Goal: Information Seeking & Learning: Learn about a topic

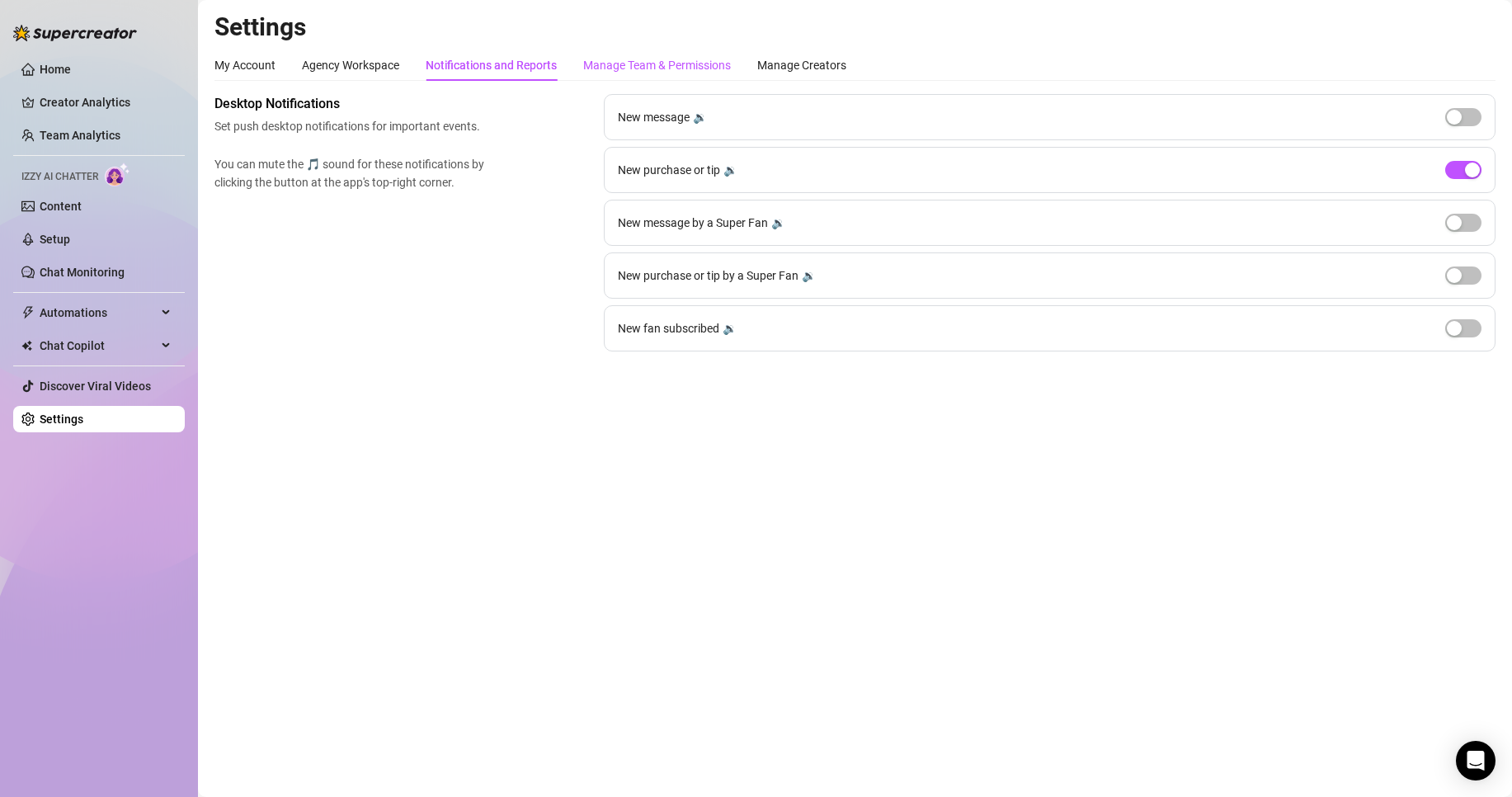
click at [670, 71] on div "Manage Team & Permissions" at bounding box center [657, 65] width 148 height 18
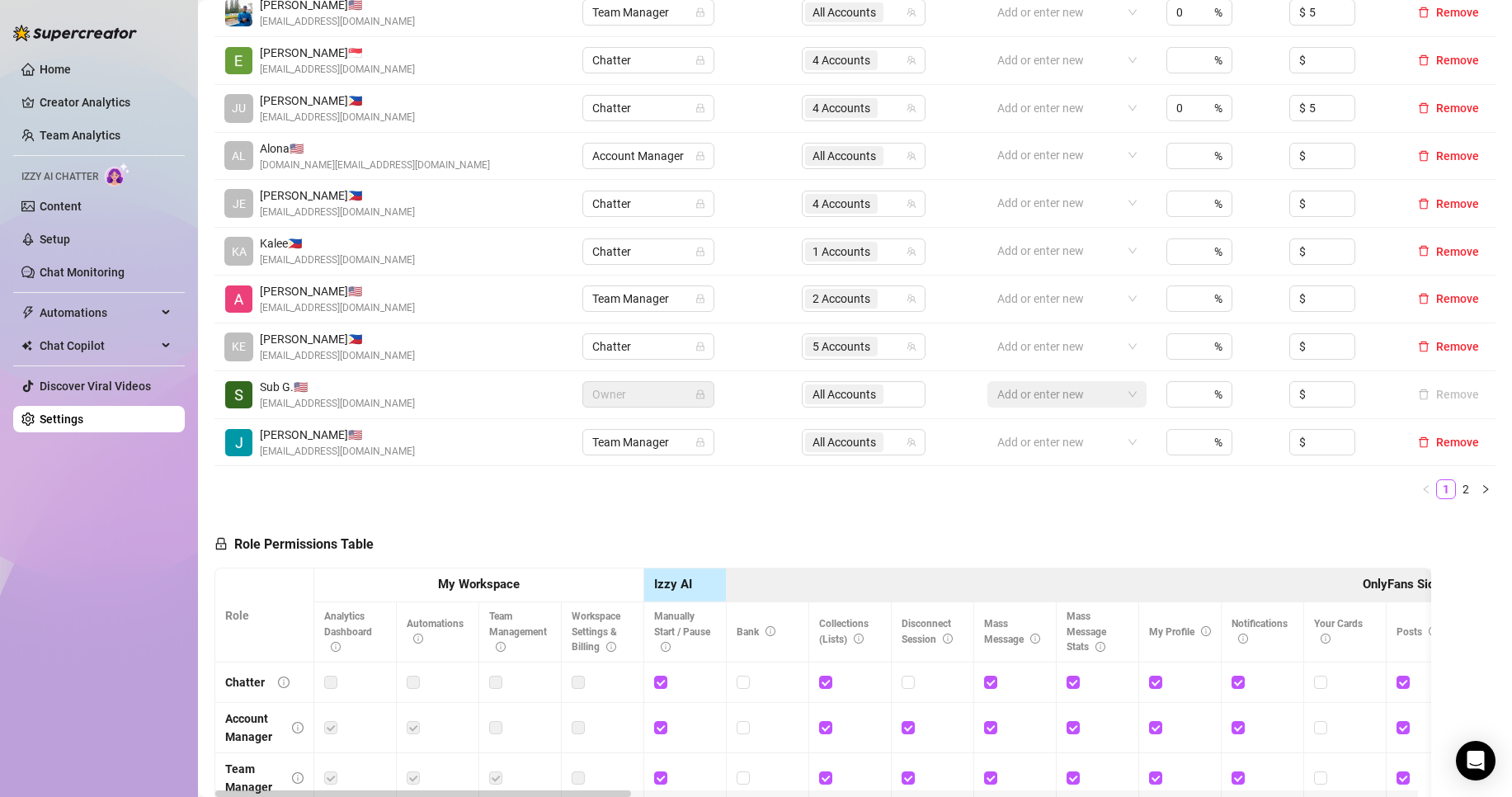
scroll to position [274, 0]
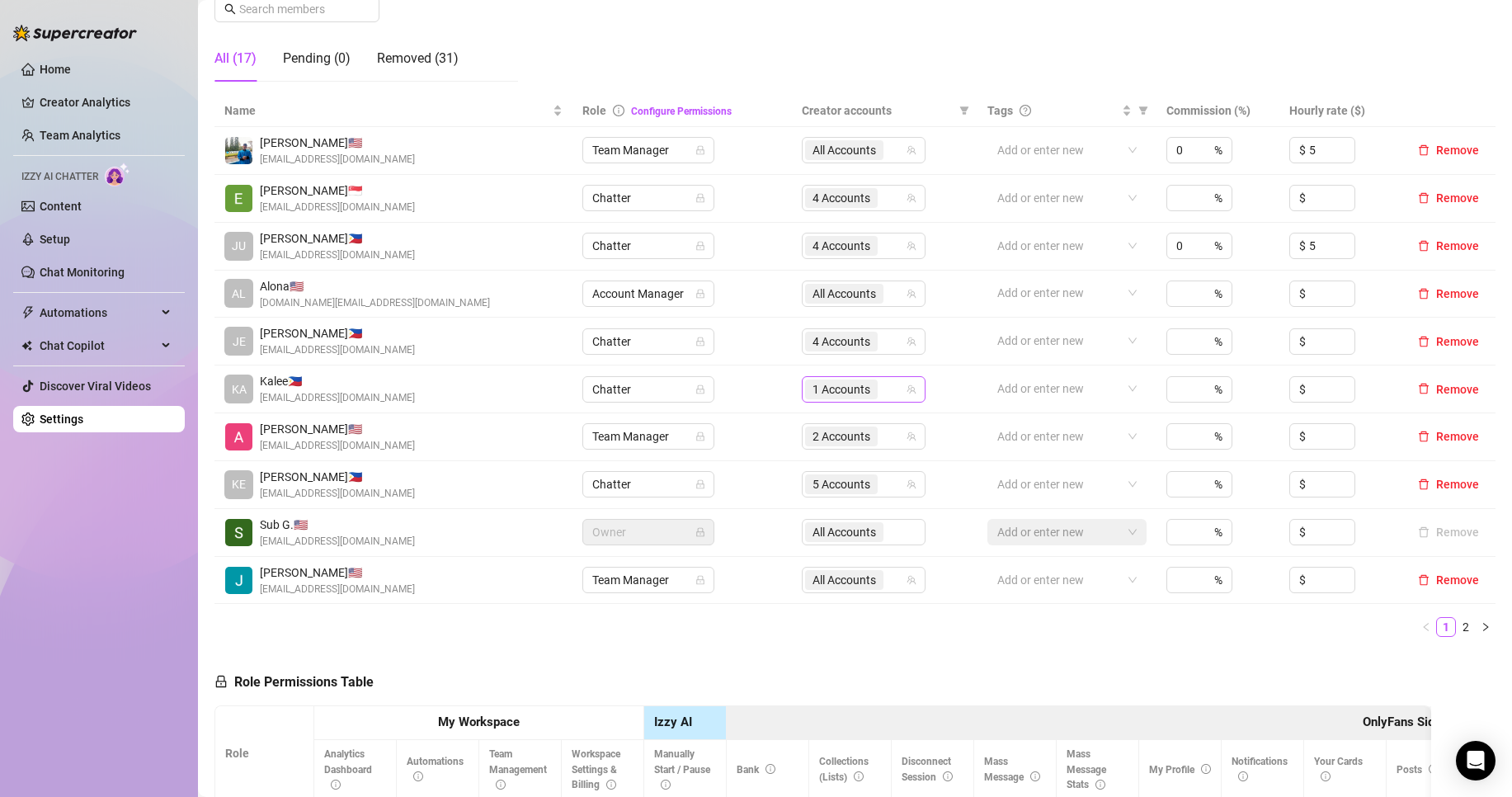
click at [805, 386] on span "1 Accounts" at bounding box center [841, 389] width 72 height 20
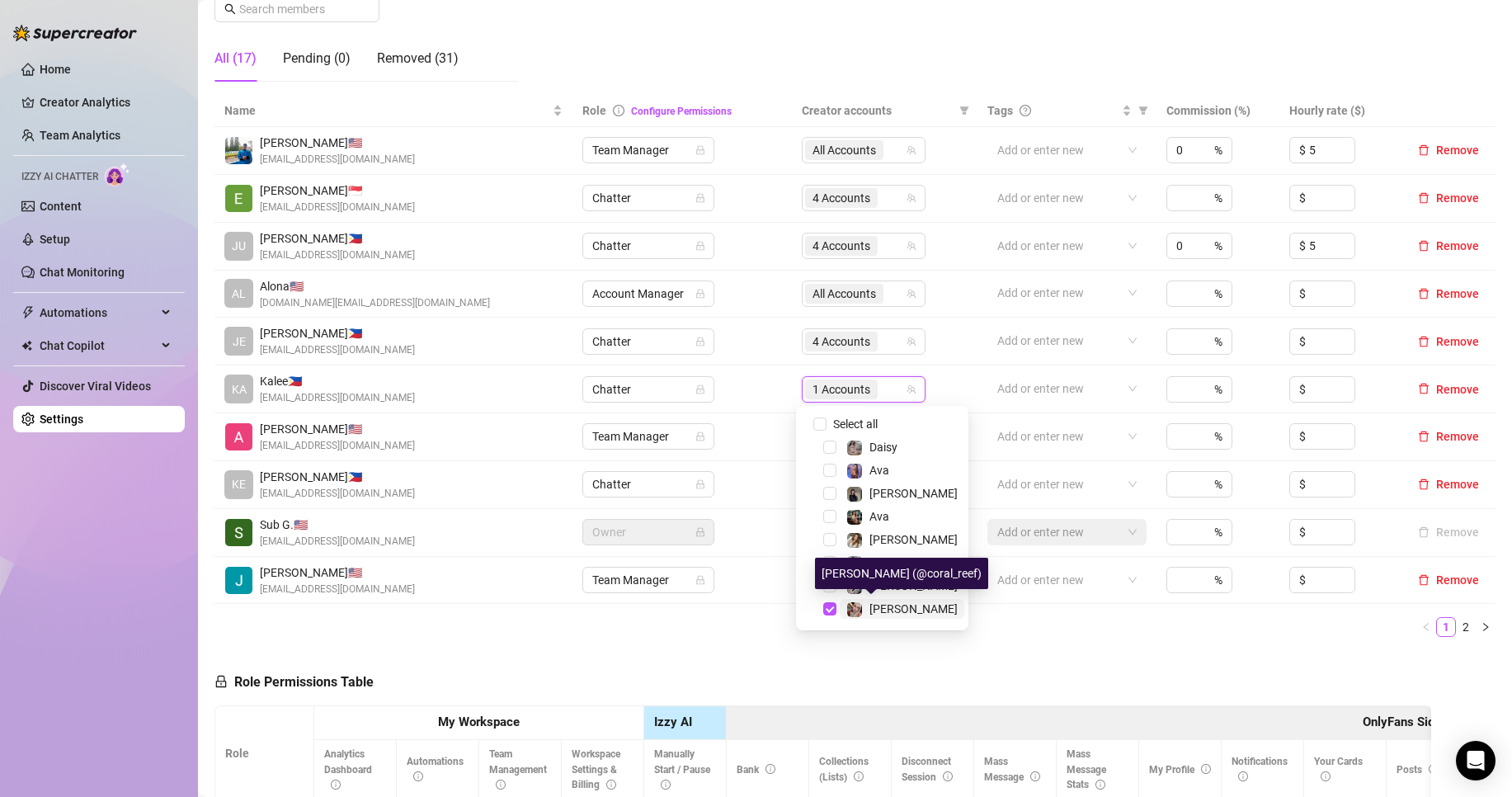
click at [875, 611] on span "[PERSON_NAME]" at bounding box center [914, 608] width 88 height 14
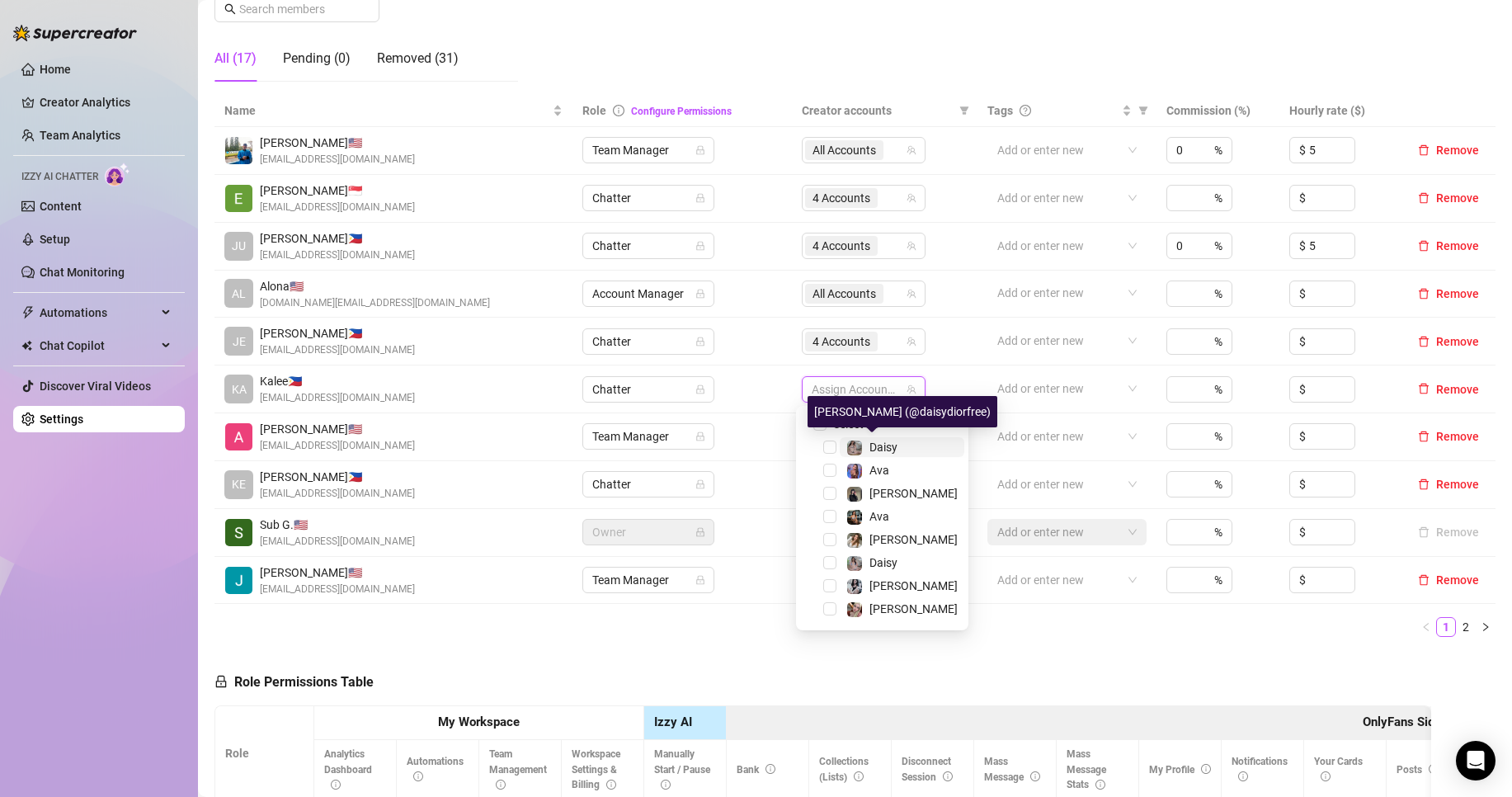
click at [891, 442] on span "Daisy" at bounding box center [883, 447] width 28 height 14
click at [890, 468] on span "Ava" at bounding box center [902, 470] width 125 height 20
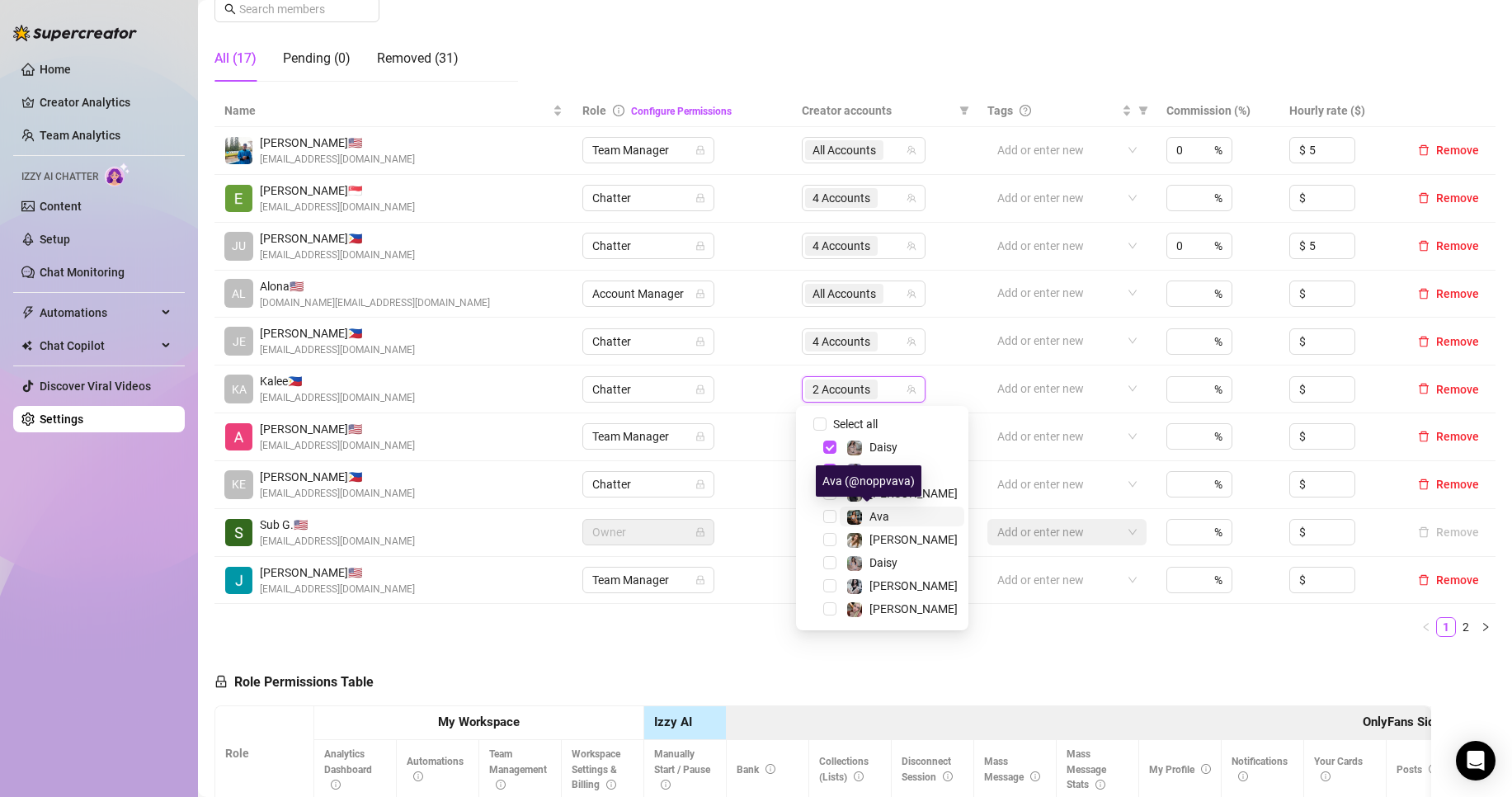
click at [884, 510] on span "Ava" at bounding box center [879, 516] width 20 height 14
click at [897, 533] on span "[PERSON_NAME]" at bounding box center [914, 539] width 88 height 14
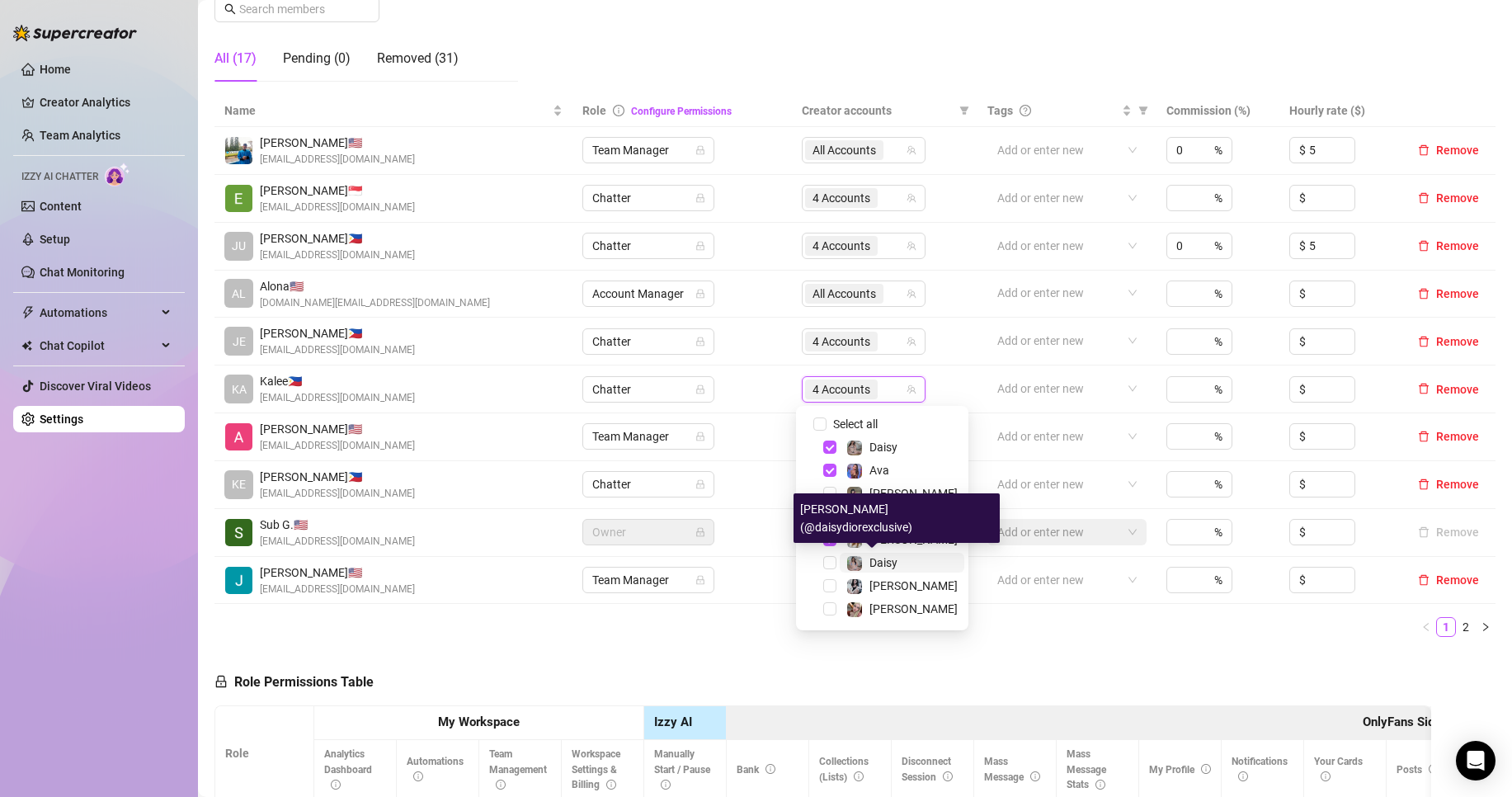
click at [890, 559] on span "Daisy" at bounding box center [883, 562] width 28 height 14
click at [969, 645] on div "Name Role Configure Permissions Creator accounts Tags Commission (%) Hourly rat…" at bounding box center [855, 372] width 1281 height 555
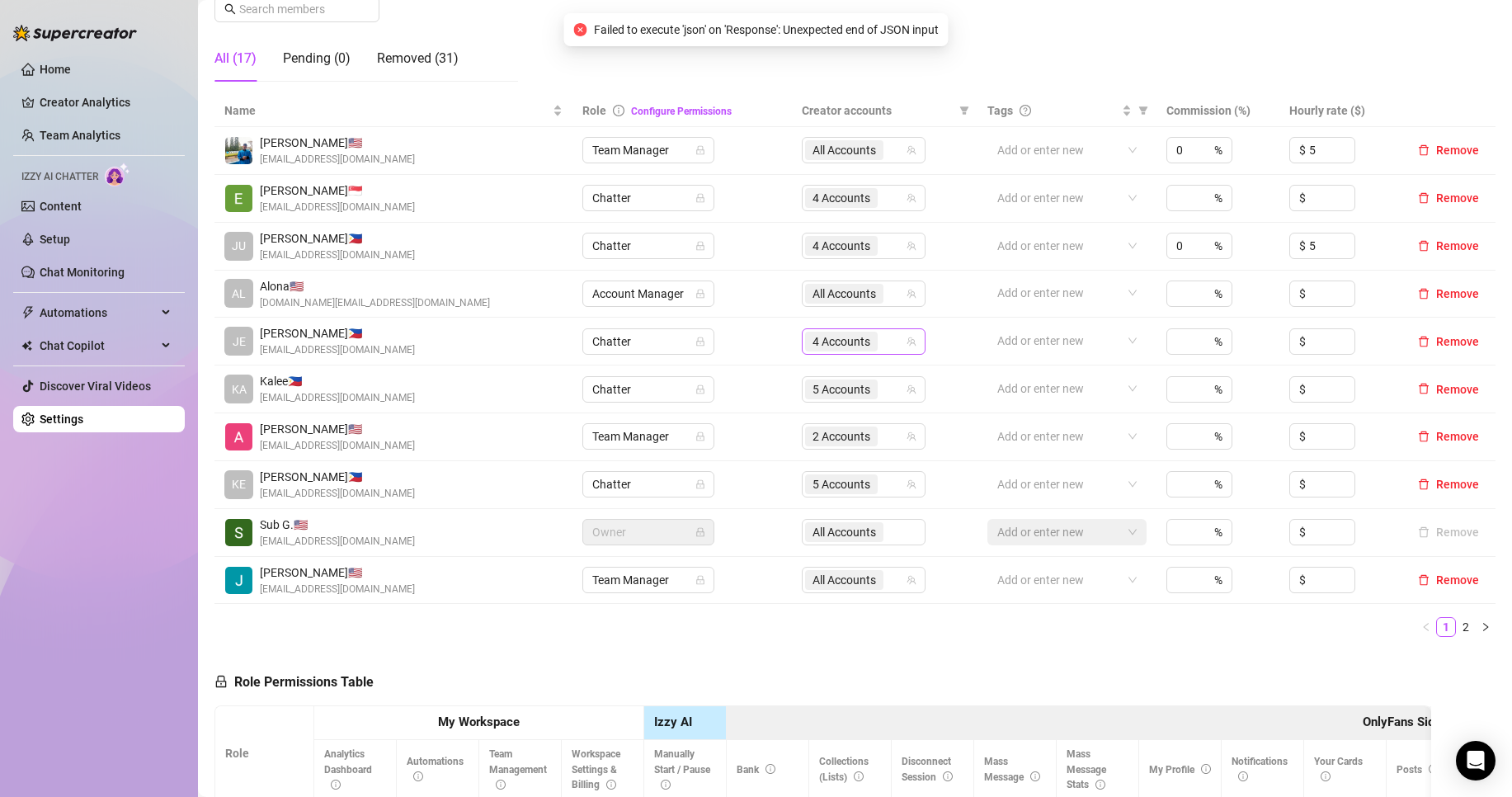
click at [858, 338] on span "4 Accounts" at bounding box center [841, 341] width 58 height 18
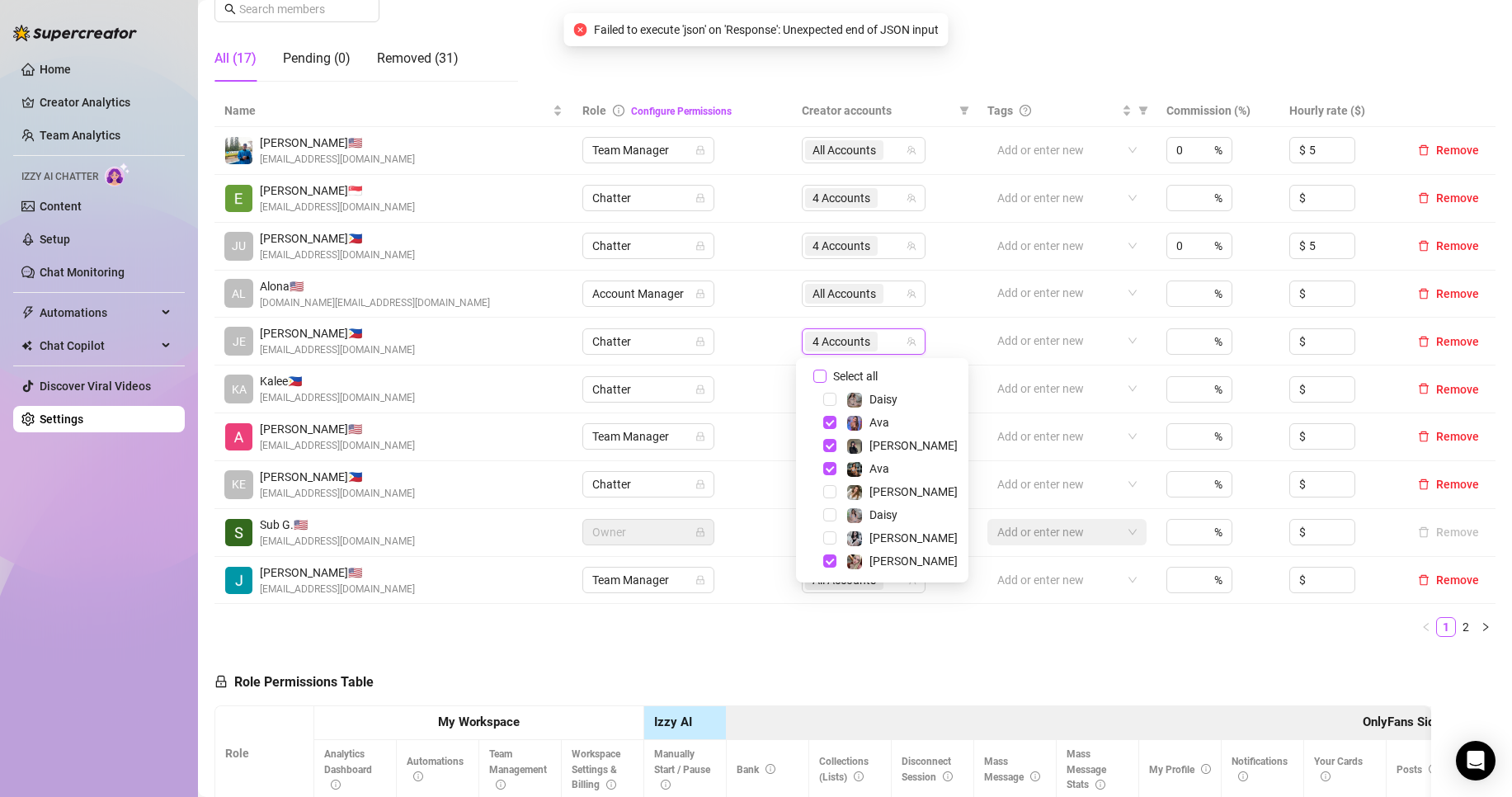
click at [868, 376] on span "Select all" at bounding box center [856, 376] width 58 height 18
click at [827, 376] on input "Select all" at bounding box center [820, 375] width 14 height 14
click at [868, 376] on span "Select all" at bounding box center [856, 376] width 58 height 18
click at [827, 376] on input "Select all" at bounding box center [820, 375] width 14 height 14
checkbox input "false"
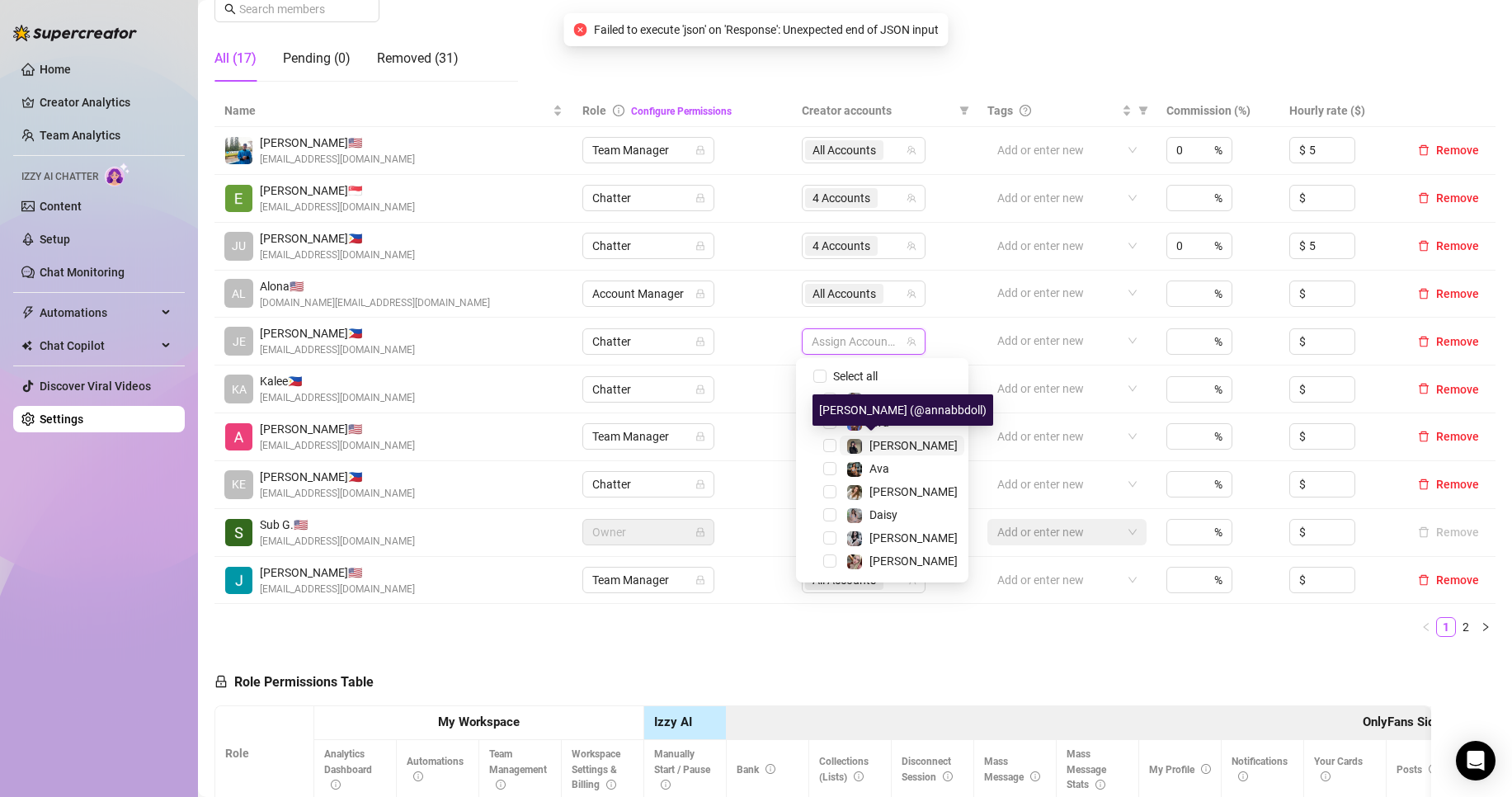
click at [894, 442] on span "[PERSON_NAME]" at bounding box center [914, 445] width 88 height 14
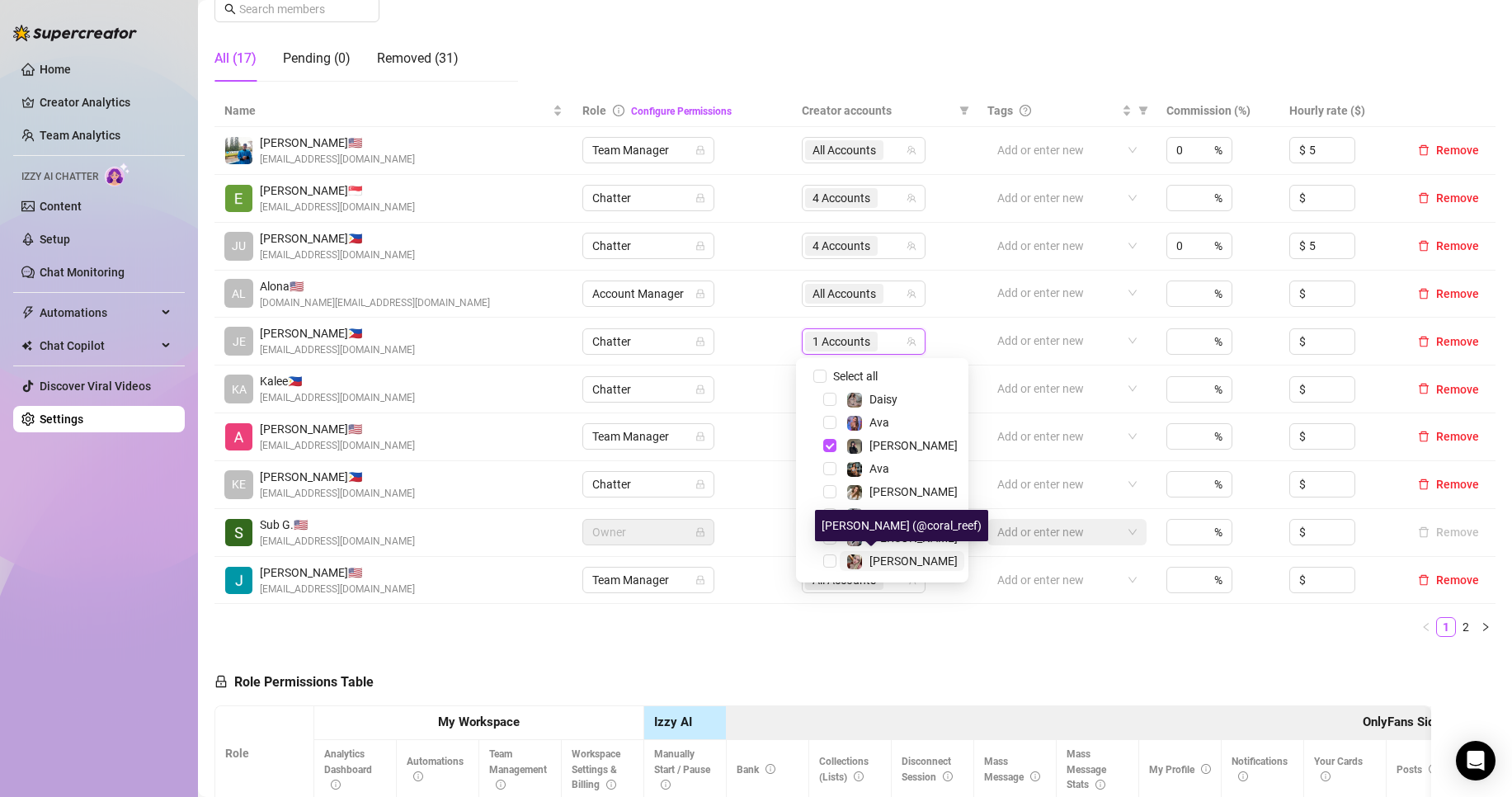
click at [886, 559] on span "[PERSON_NAME]" at bounding box center [914, 561] width 88 height 14
click at [920, 643] on div "Name Role Configure Permissions Creator accounts Tags Commission (%) Hourly rat…" at bounding box center [855, 372] width 1281 height 555
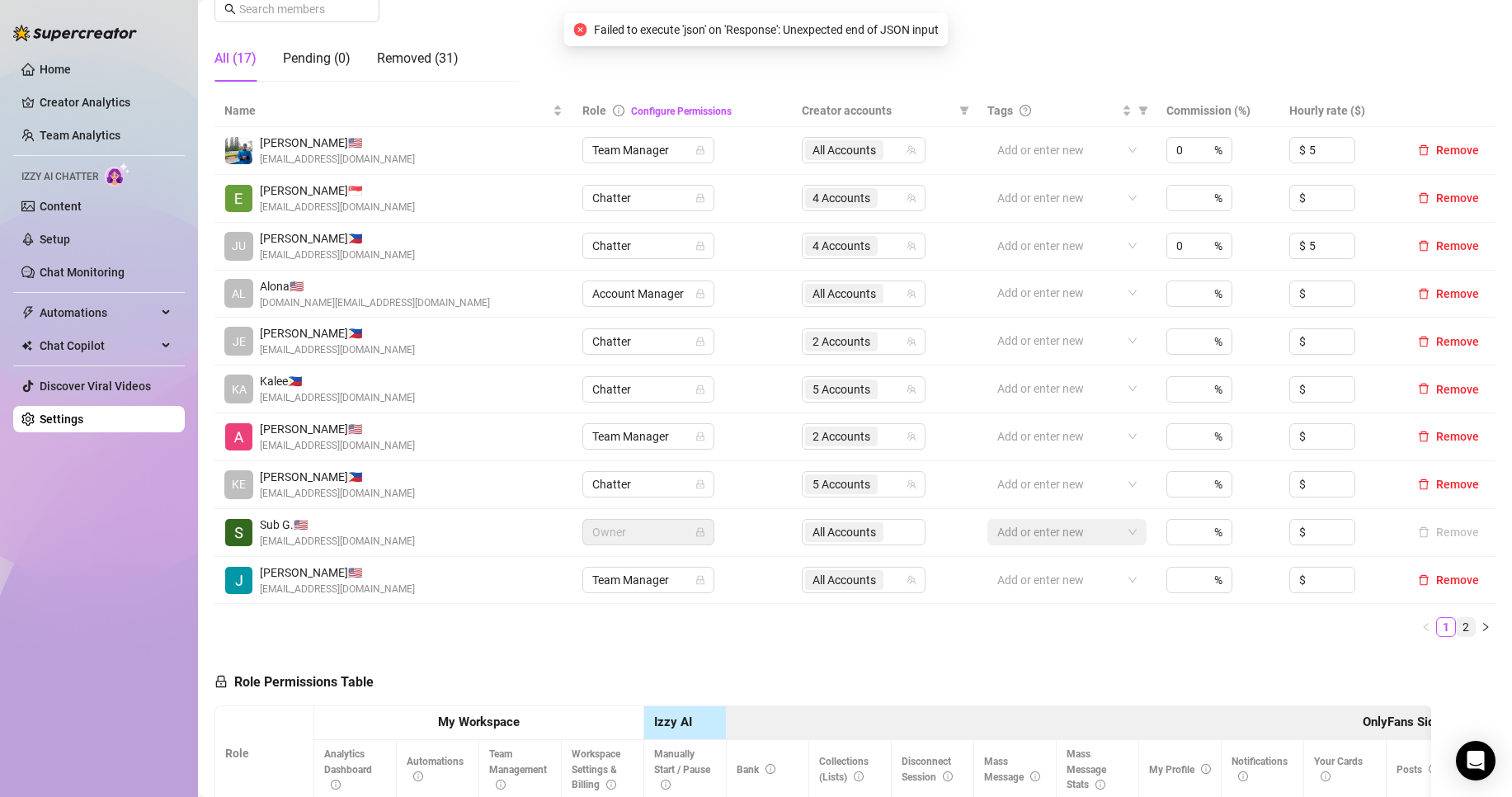
click at [1457, 624] on link "2" at bounding box center [1466, 626] width 18 height 18
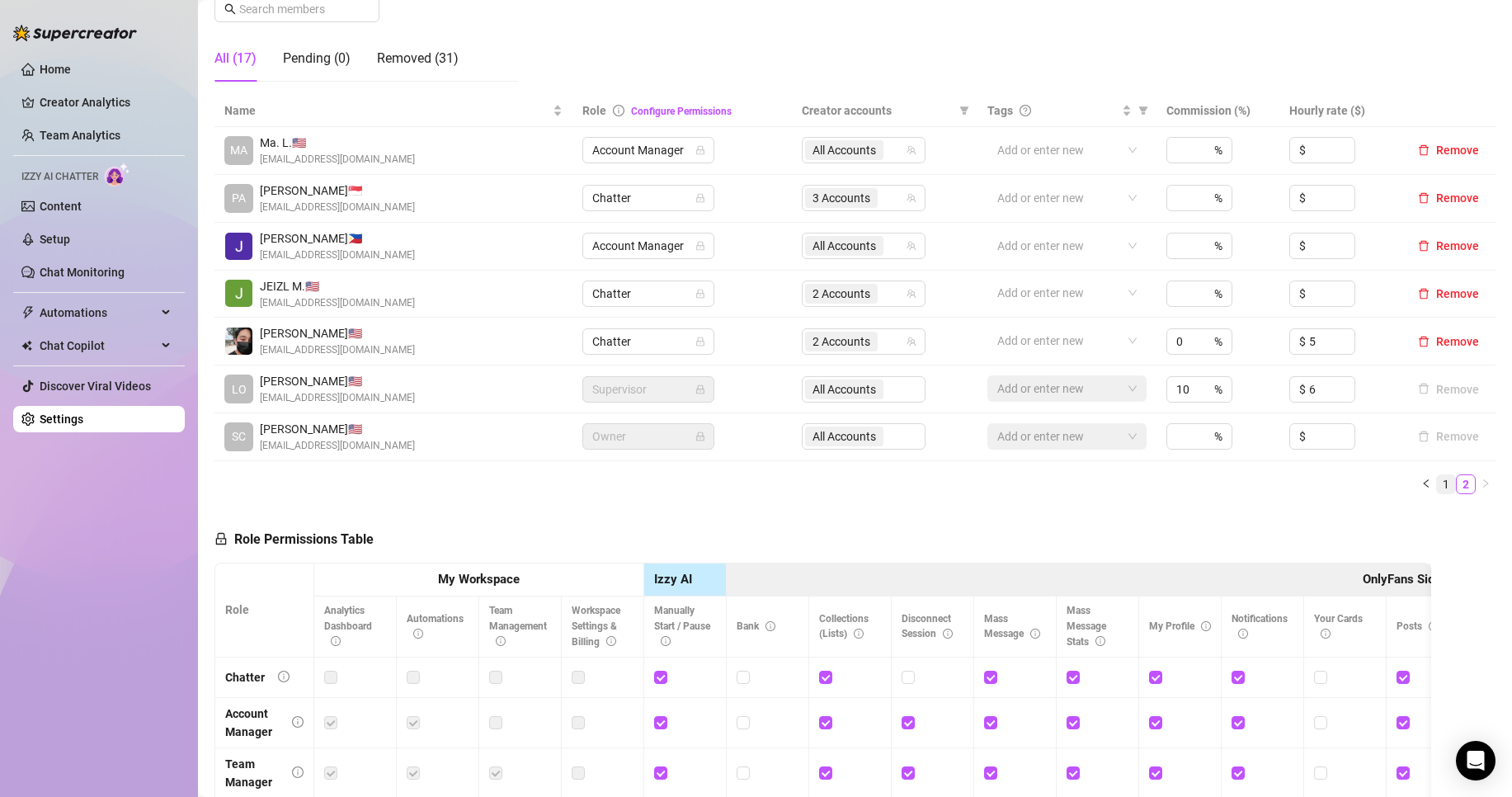
click at [1437, 475] on link "1" at bounding box center [1446, 484] width 18 height 18
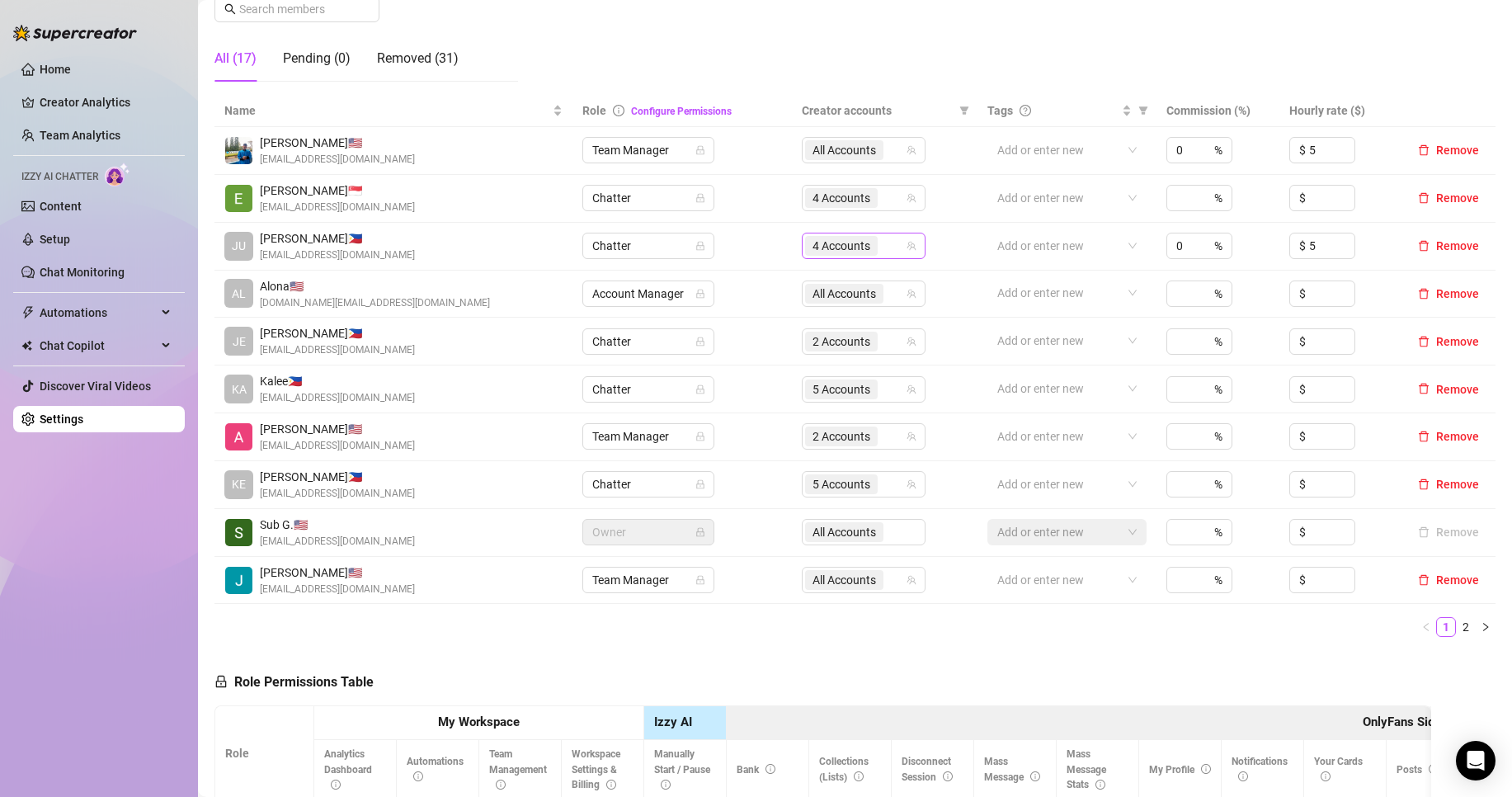
click at [848, 245] on span "4 Accounts" at bounding box center [841, 246] width 58 height 18
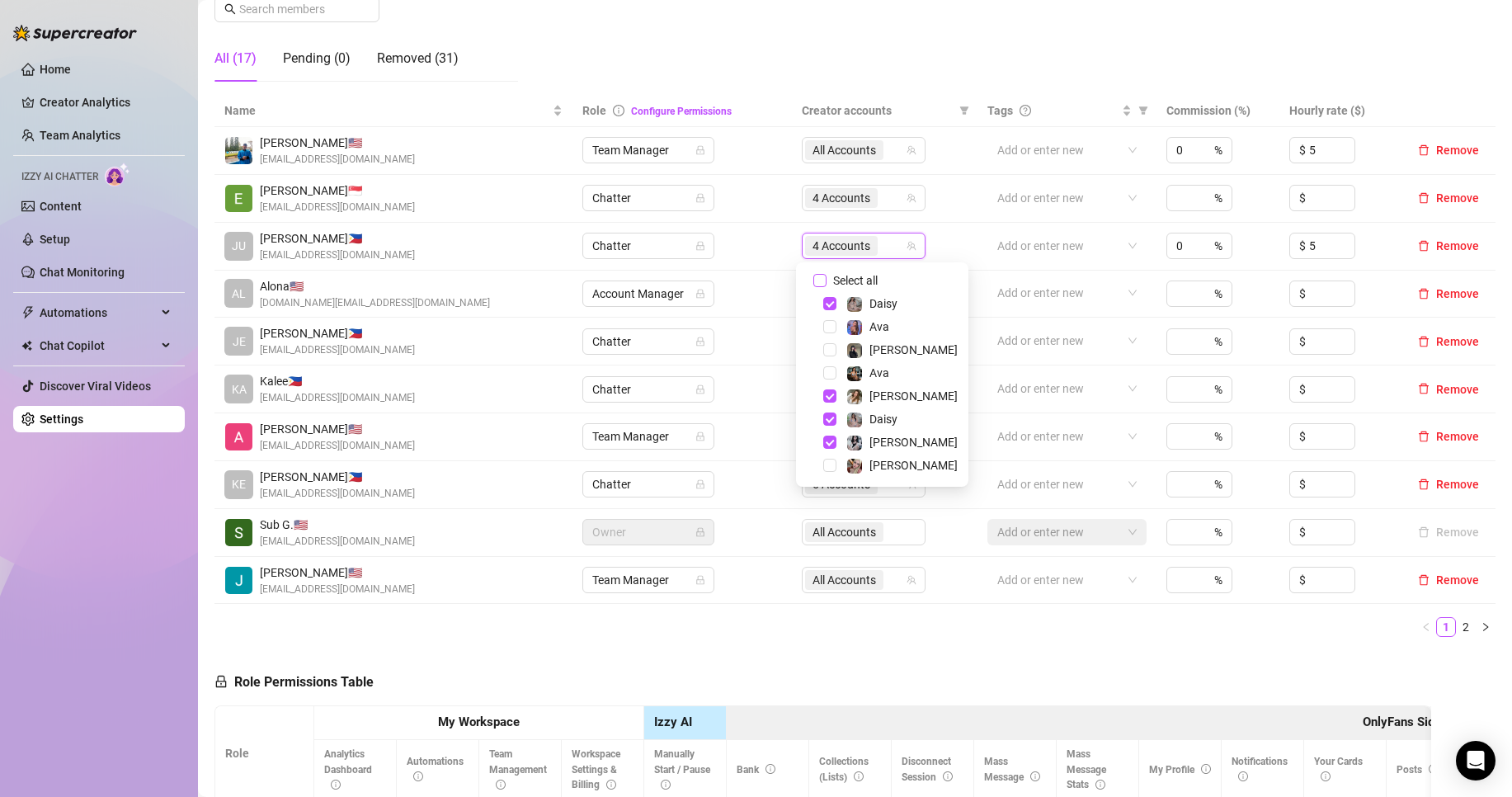
click at [862, 274] on span "Select all" at bounding box center [856, 281] width 58 height 18
click at [827, 274] on input "Select all" at bounding box center [820, 280] width 14 height 14
click at [862, 274] on span "Select all" at bounding box center [856, 281] width 58 height 18
click at [827, 274] on input "Select all" at bounding box center [820, 280] width 14 height 14
checkbox input "false"
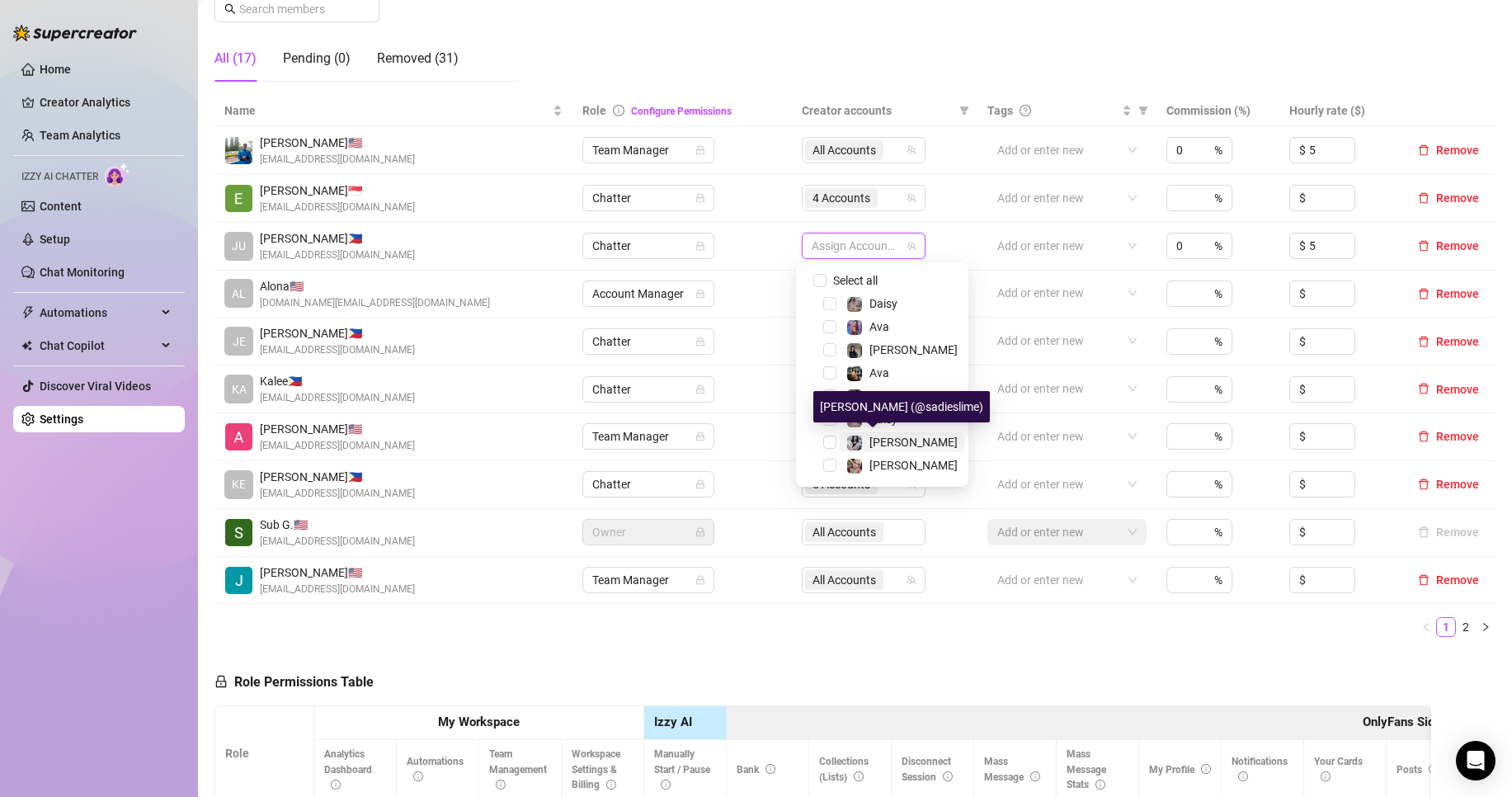
click at [877, 449] on div "[PERSON_NAME]" at bounding box center [914, 442] width 88 height 20
click at [793, 624] on ul "1 2" at bounding box center [855, 626] width 1281 height 20
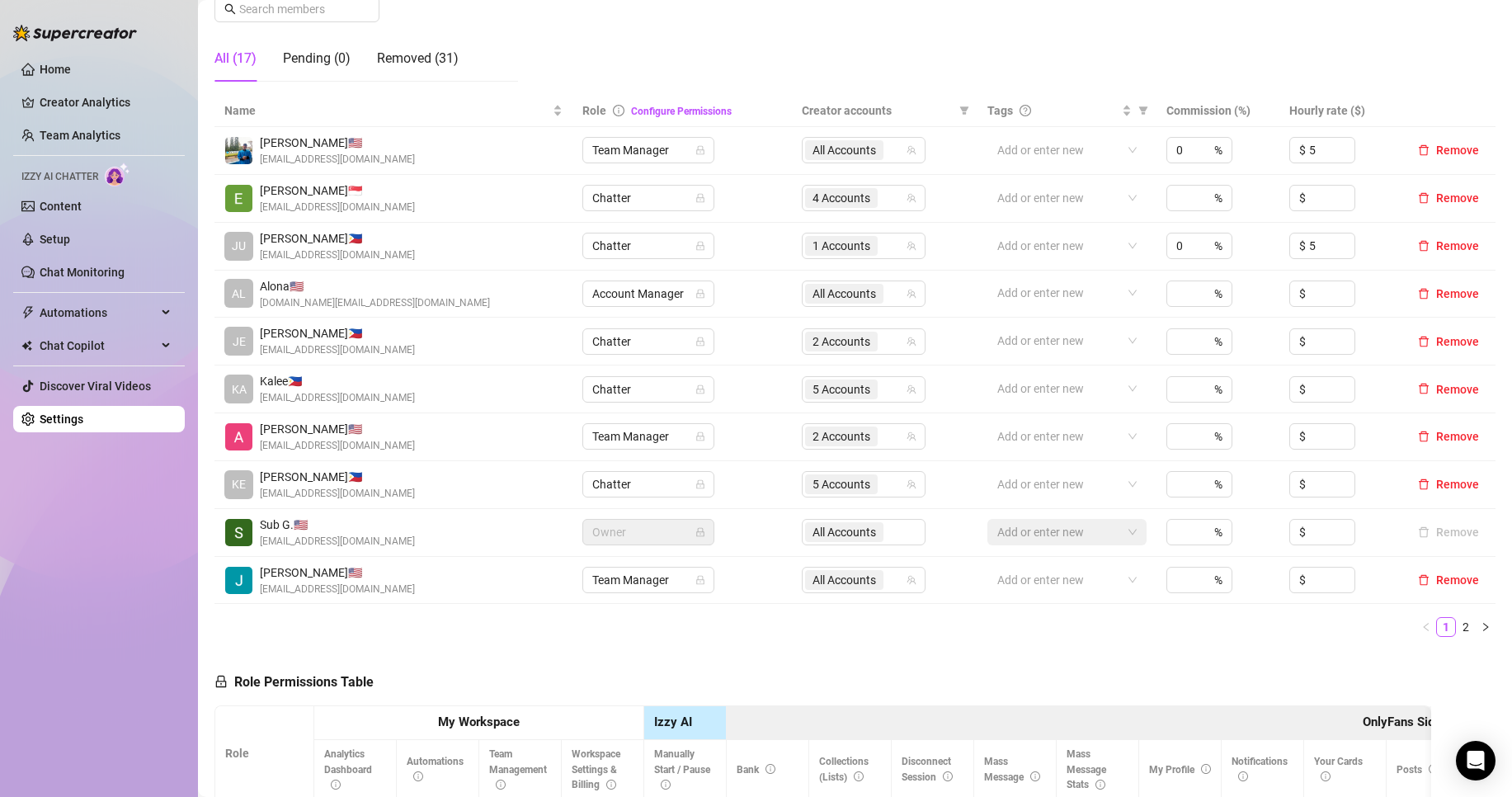
click at [80, 88] on ul "Home Creator Analytics Team Analytics Izzy AI Chatter Content Setup Chat Monito…" at bounding box center [99, 244] width 172 height 389
click at [110, 101] on link "Creator Analytics" at bounding box center [106, 102] width 132 height 26
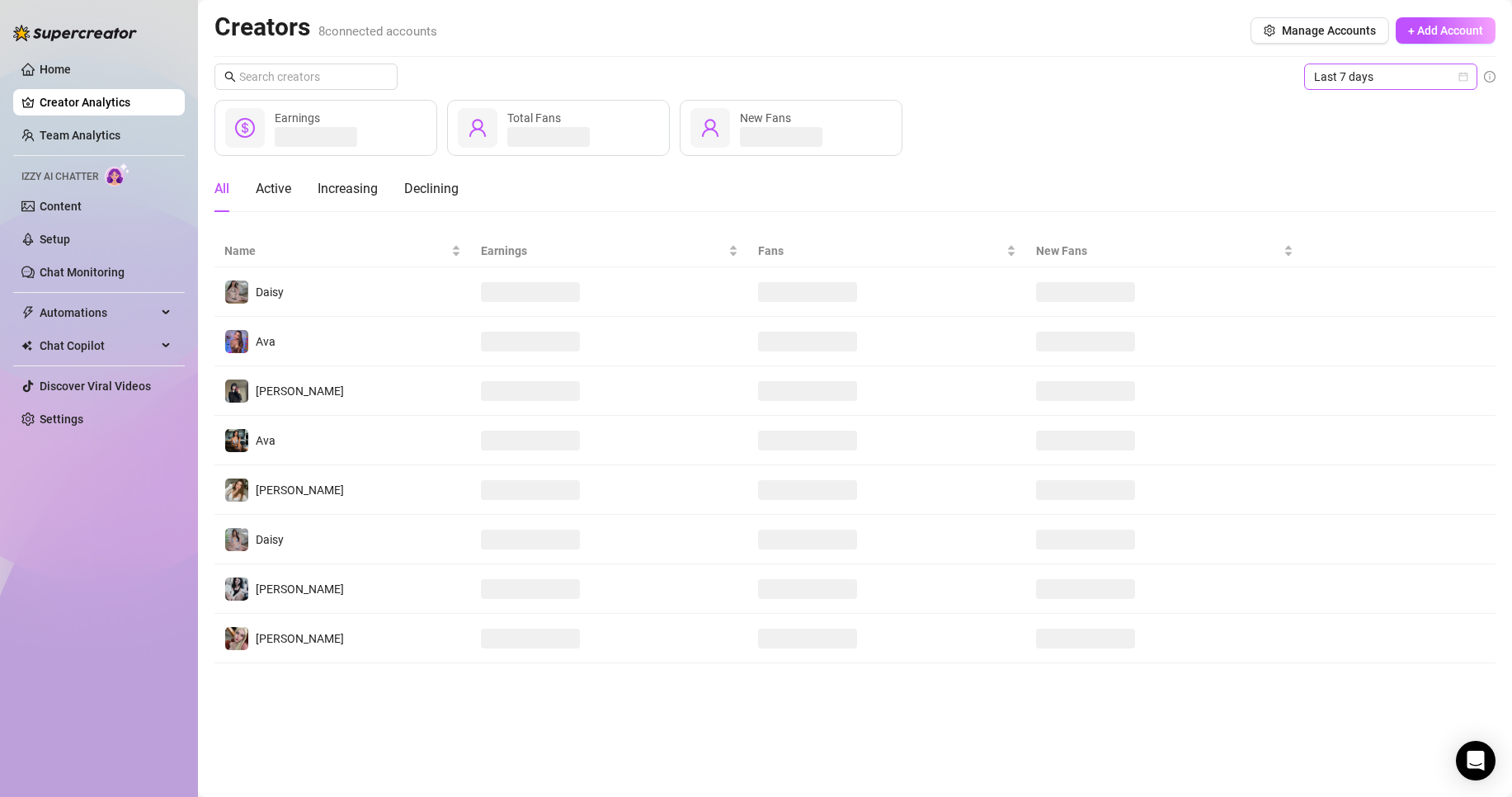
click at [1428, 70] on span "Last 7 days" at bounding box center [1390, 76] width 153 height 24
click at [1352, 202] on div "Custom date" at bounding box center [1390, 215] width 167 height 26
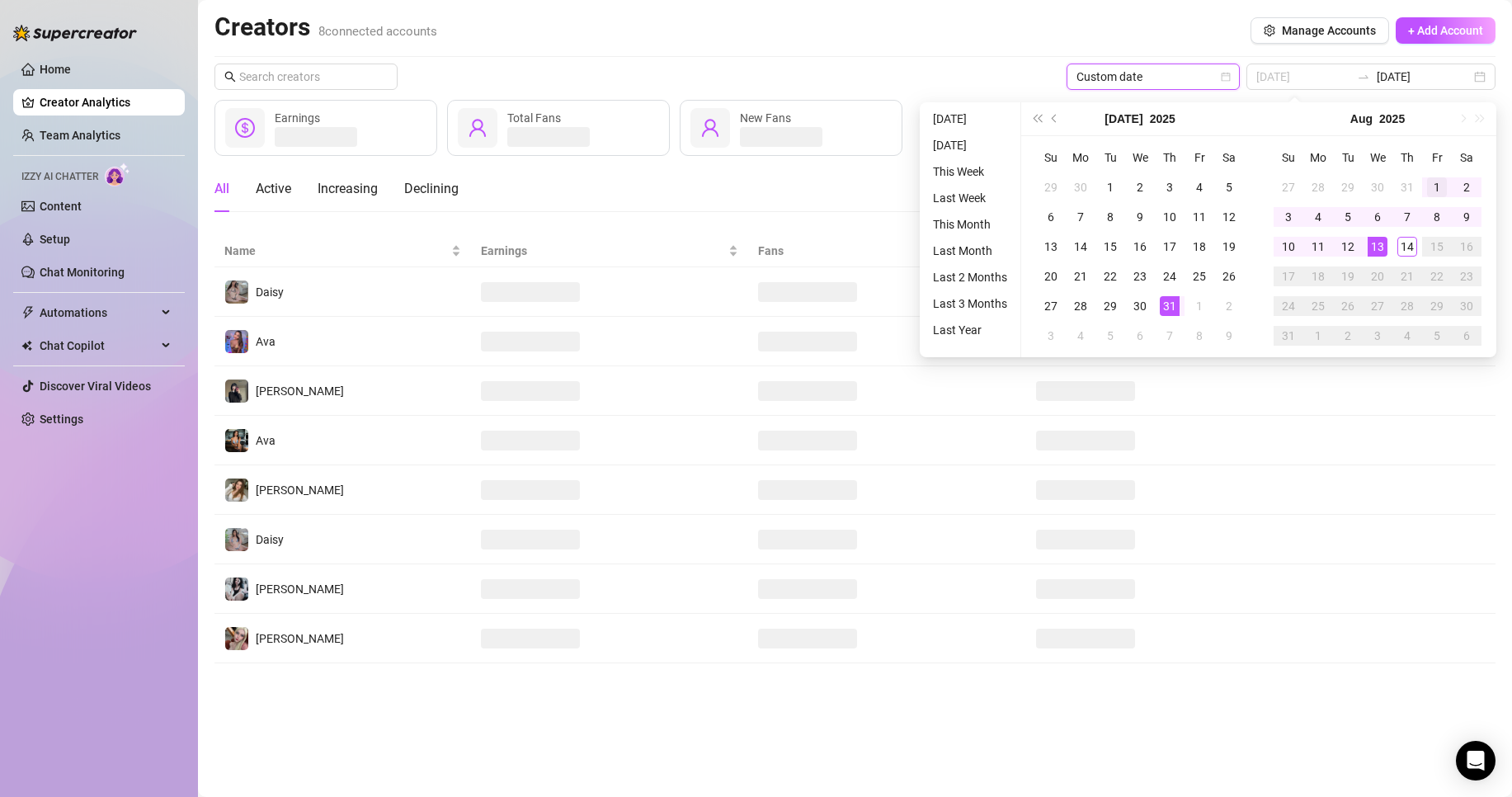
type input "[DATE]"
click at [1435, 180] on div "1" at bounding box center [1437, 187] width 20 height 20
type input "[DATE]"
click at [1411, 250] on div "14" at bounding box center [1407, 246] width 20 height 20
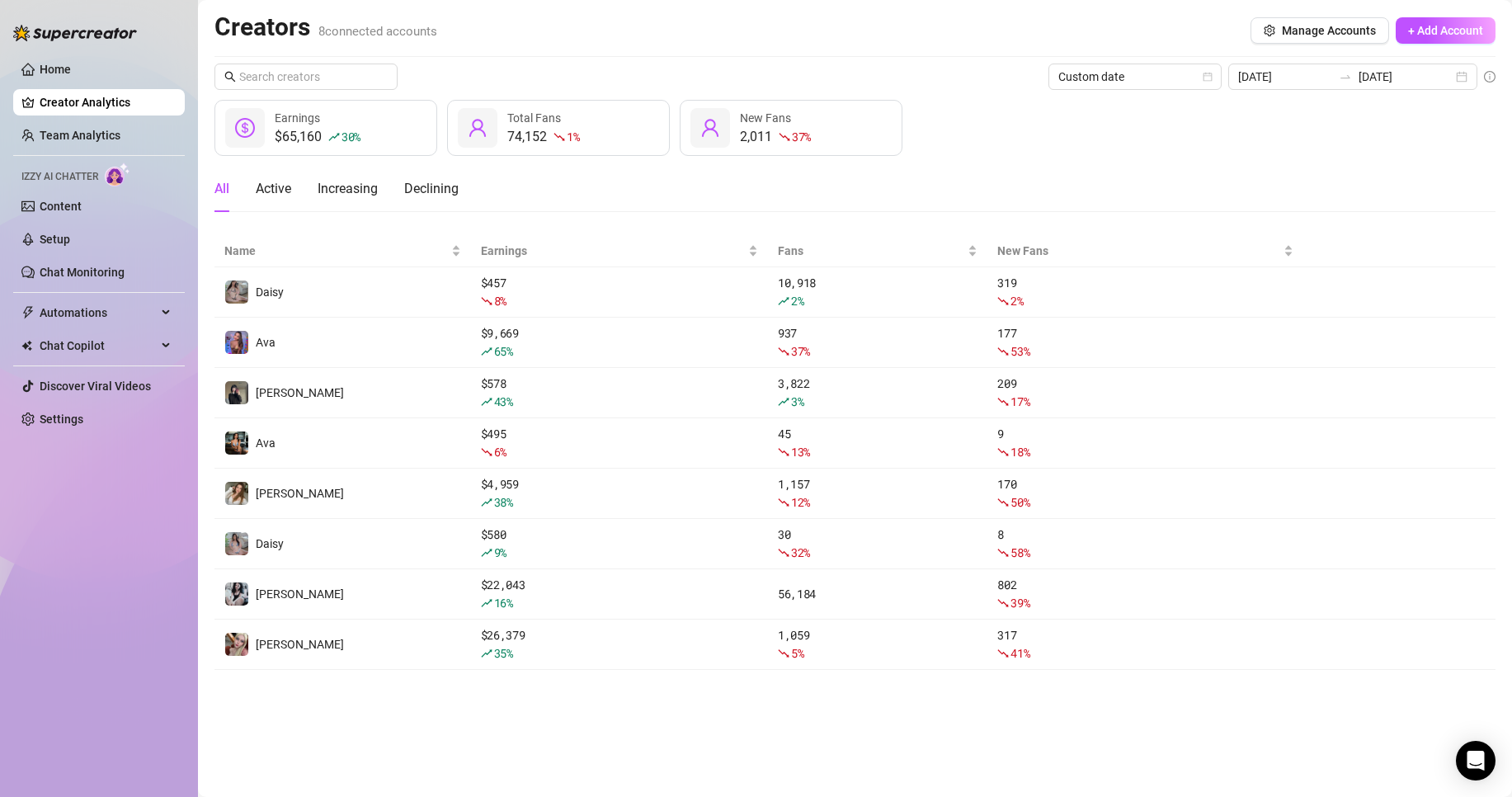
click at [113, 121] on ul "Home Creator Analytics Team Analytics Izzy AI Chatter Content Setup Chat Monito…" at bounding box center [99, 244] width 172 height 389
click at [115, 142] on link "Team Analytics" at bounding box center [80, 135] width 81 height 14
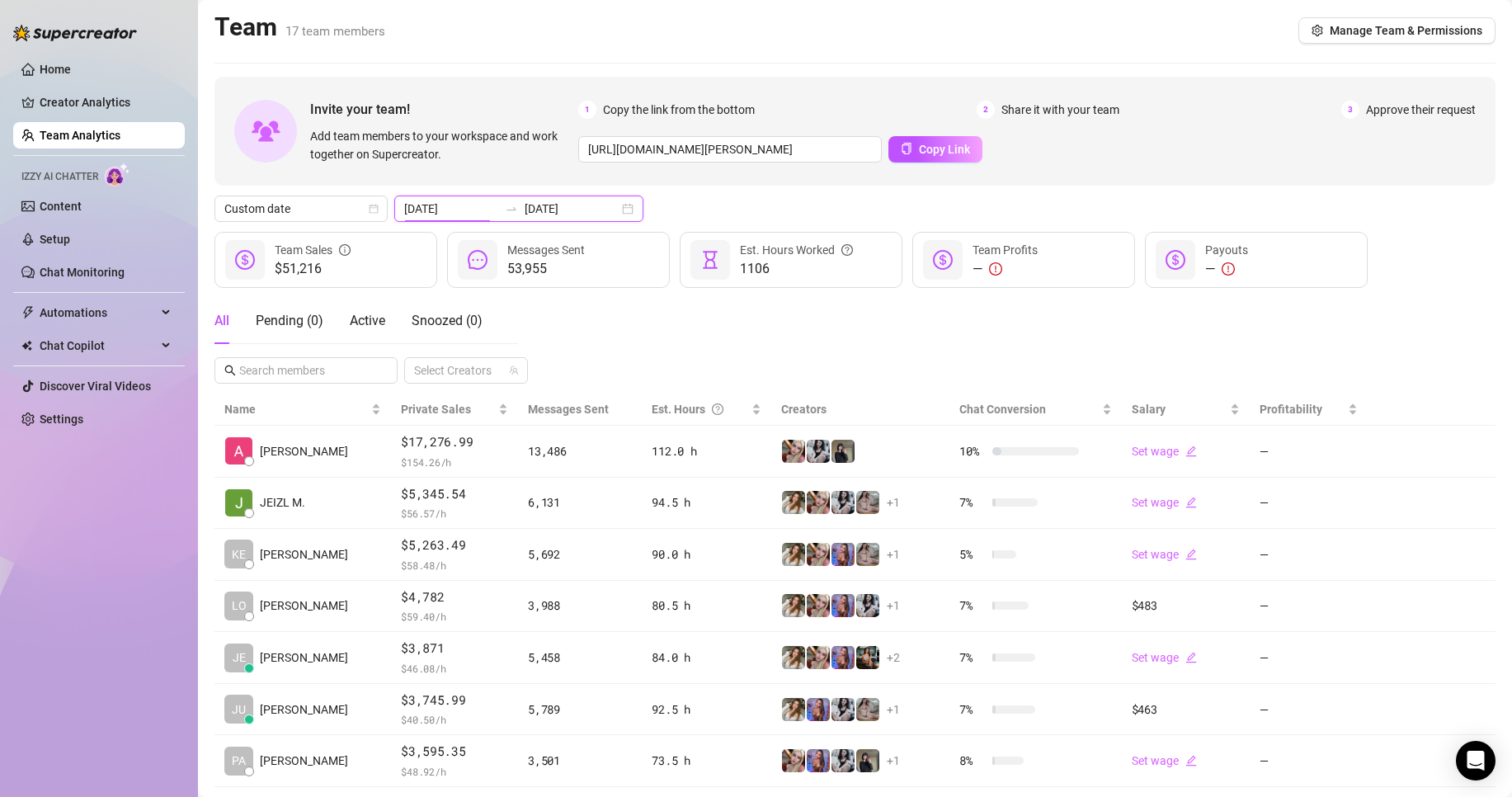
click at [432, 213] on input "[DATE]" at bounding box center [451, 209] width 94 height 18
click at [1040, 332] on div "All Pending ( 0 ) Active Snoozed ( 0 ) Select Creators" at bounding box center [855, 340] width 1281 height 86
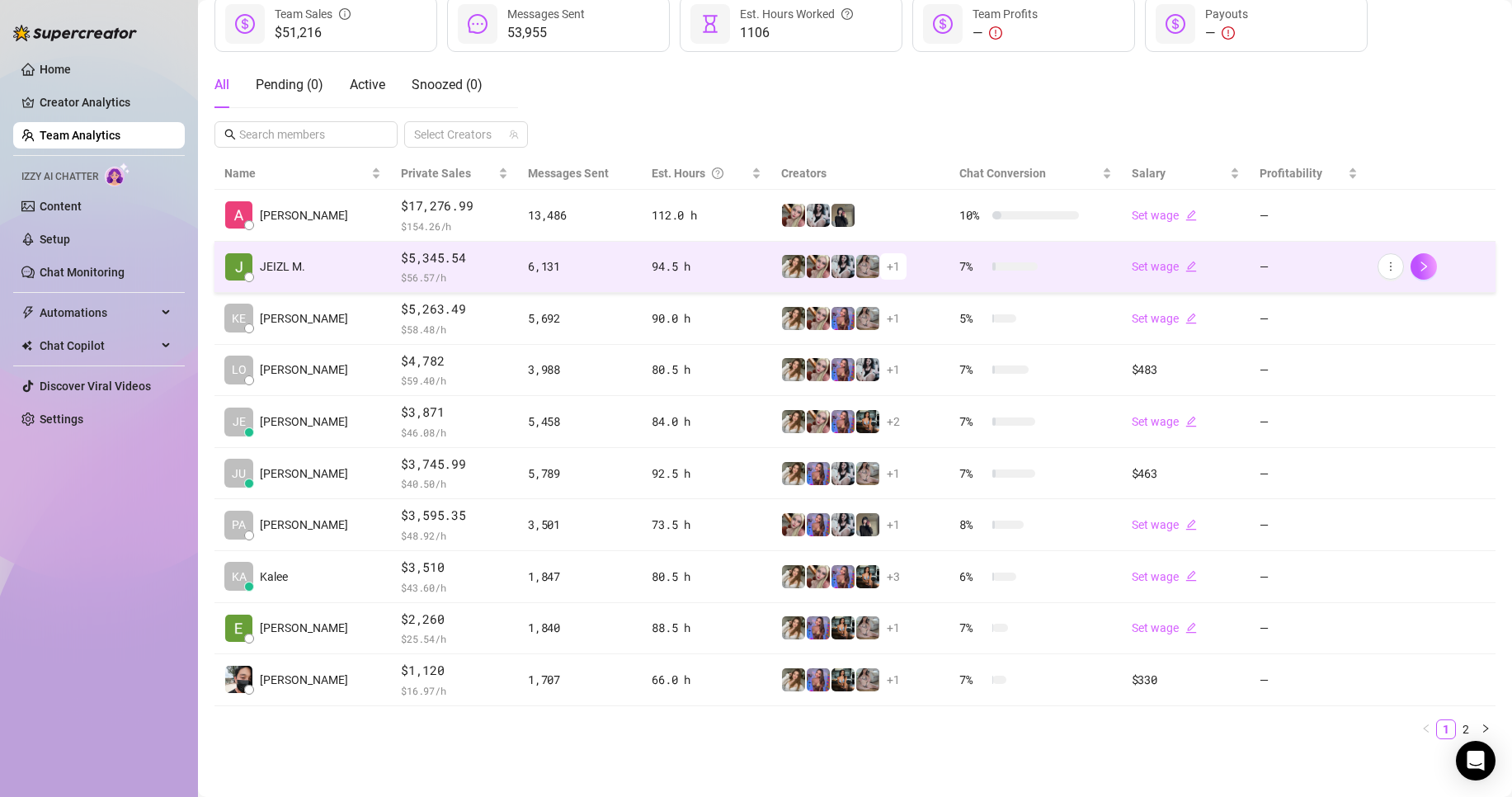
scroll to position [241, 0]
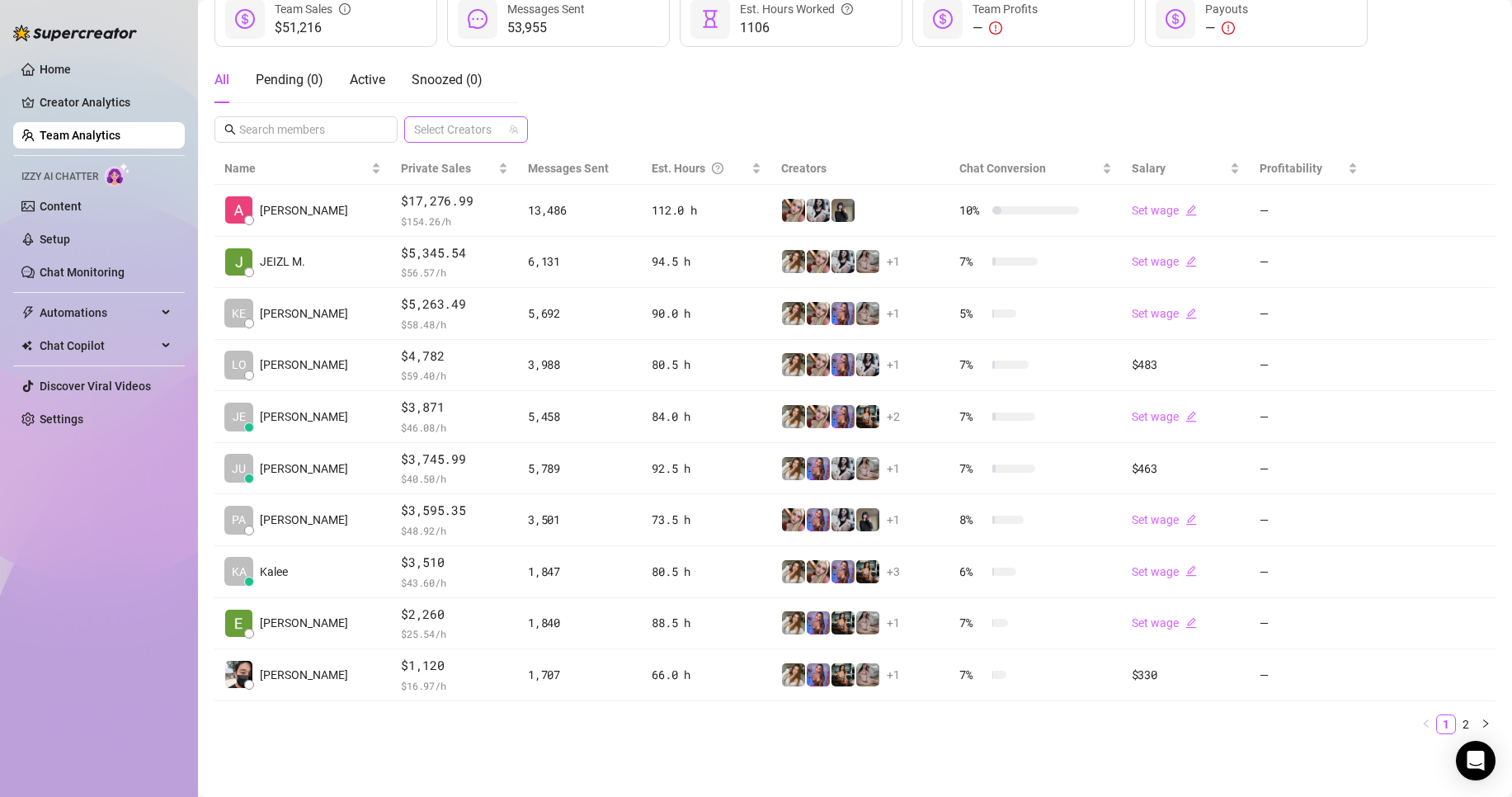
click at [489, 127] on div at bounding box center [457, 130] width 100 height 23
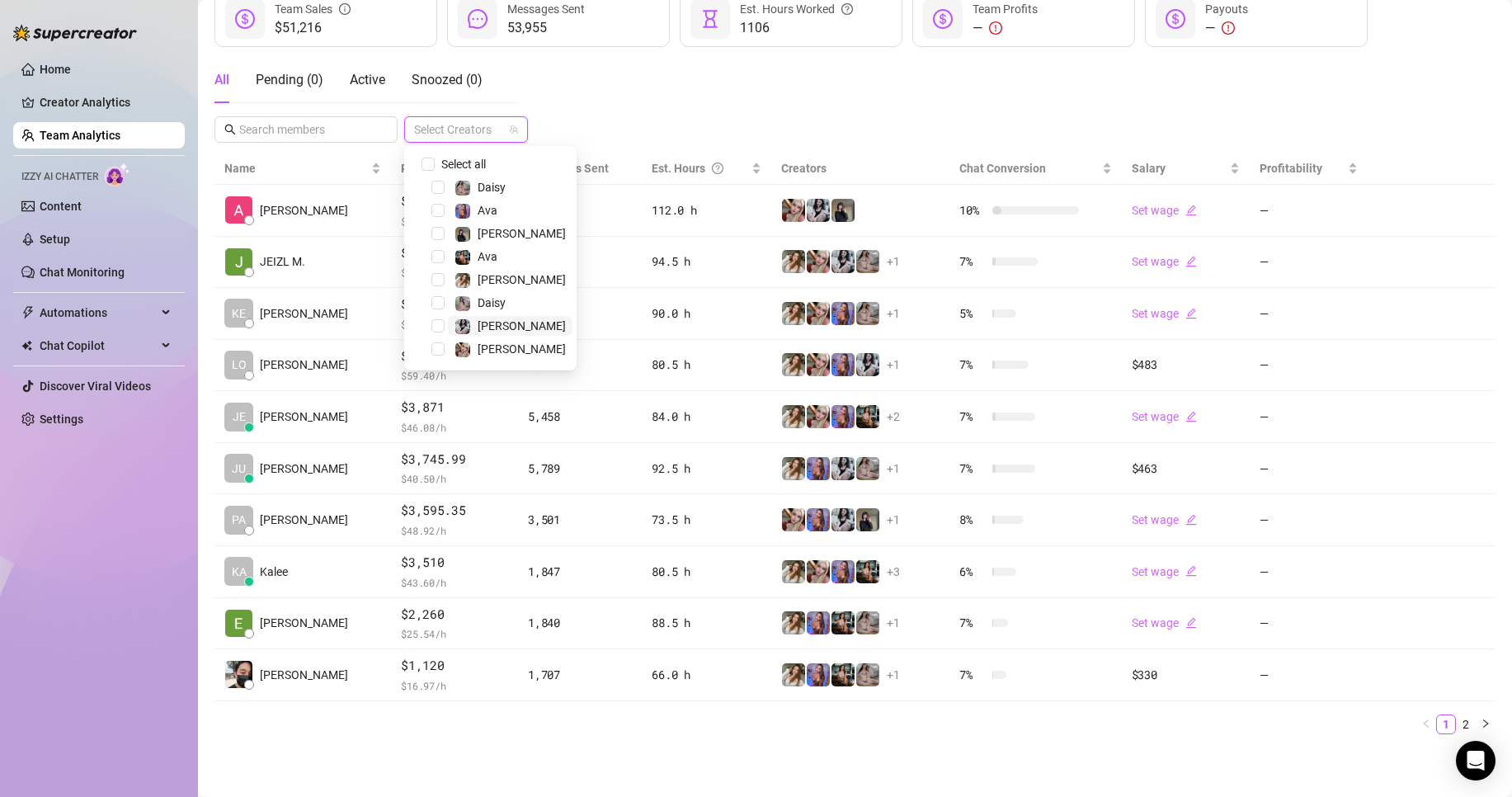
click at [506, 316] on div "[PERSON_NAME]" at bounding box center [522, 326] width 88 height 20
click at [143, 568] on div "Home Creator Analytics Team Analytics Izzy AI Chatter Content Setup Chat Monito…" at bounding box center [99, 391] width 172 height 782
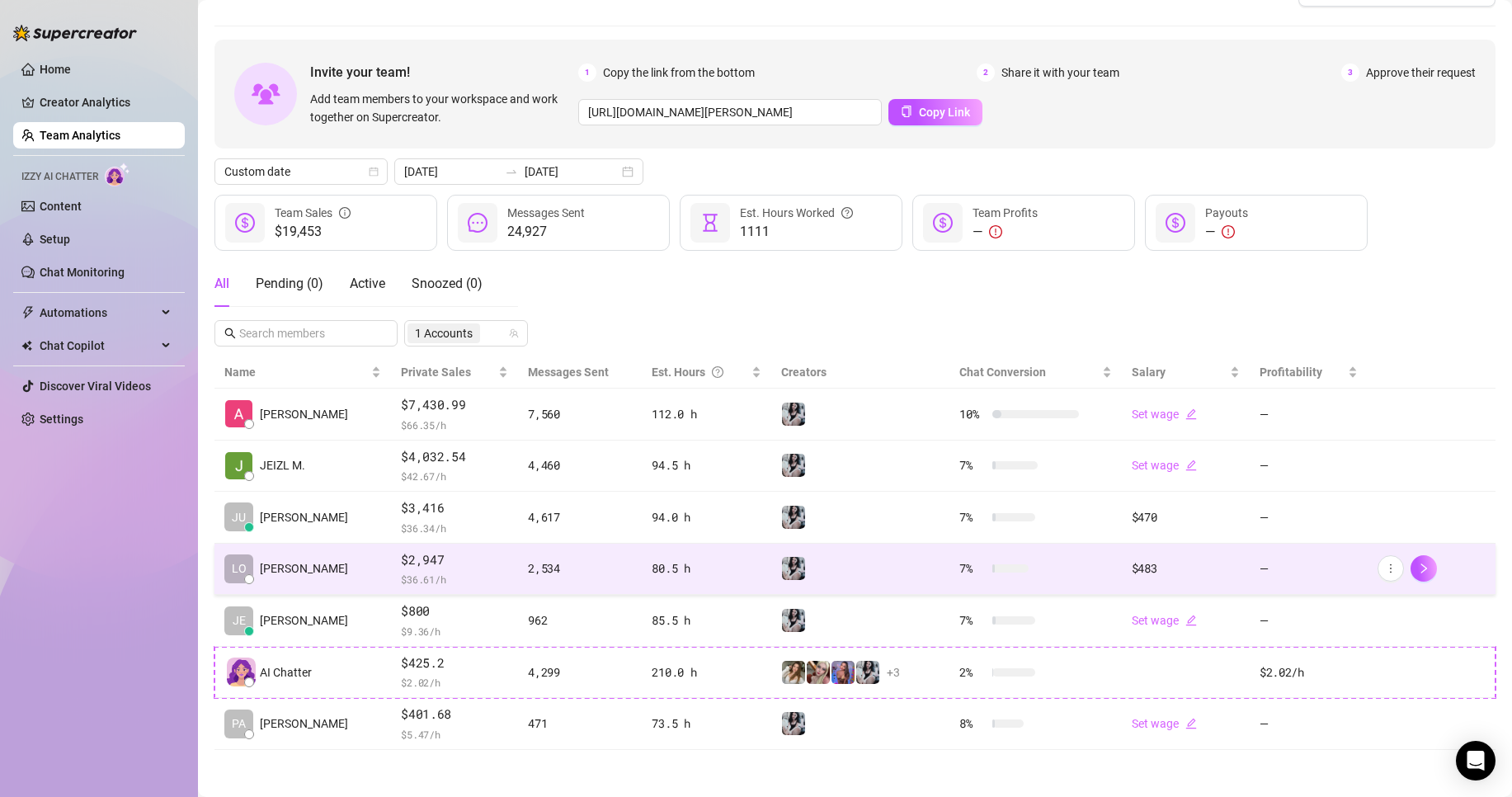
scroll to position [40, 0]
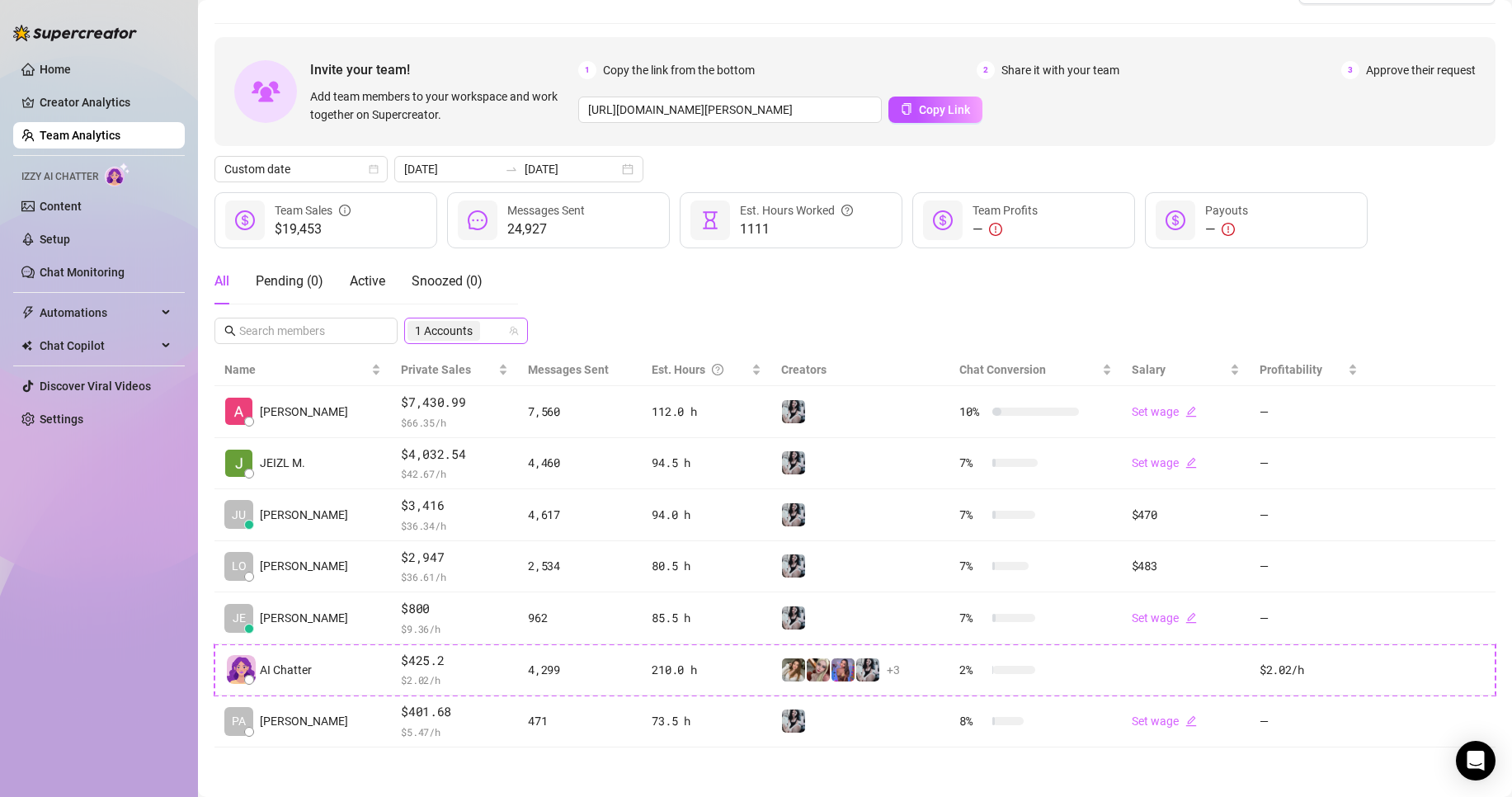
click at [448, 323] on span "1 Accounts" at bounding box center [444, 330] width 58 height 18
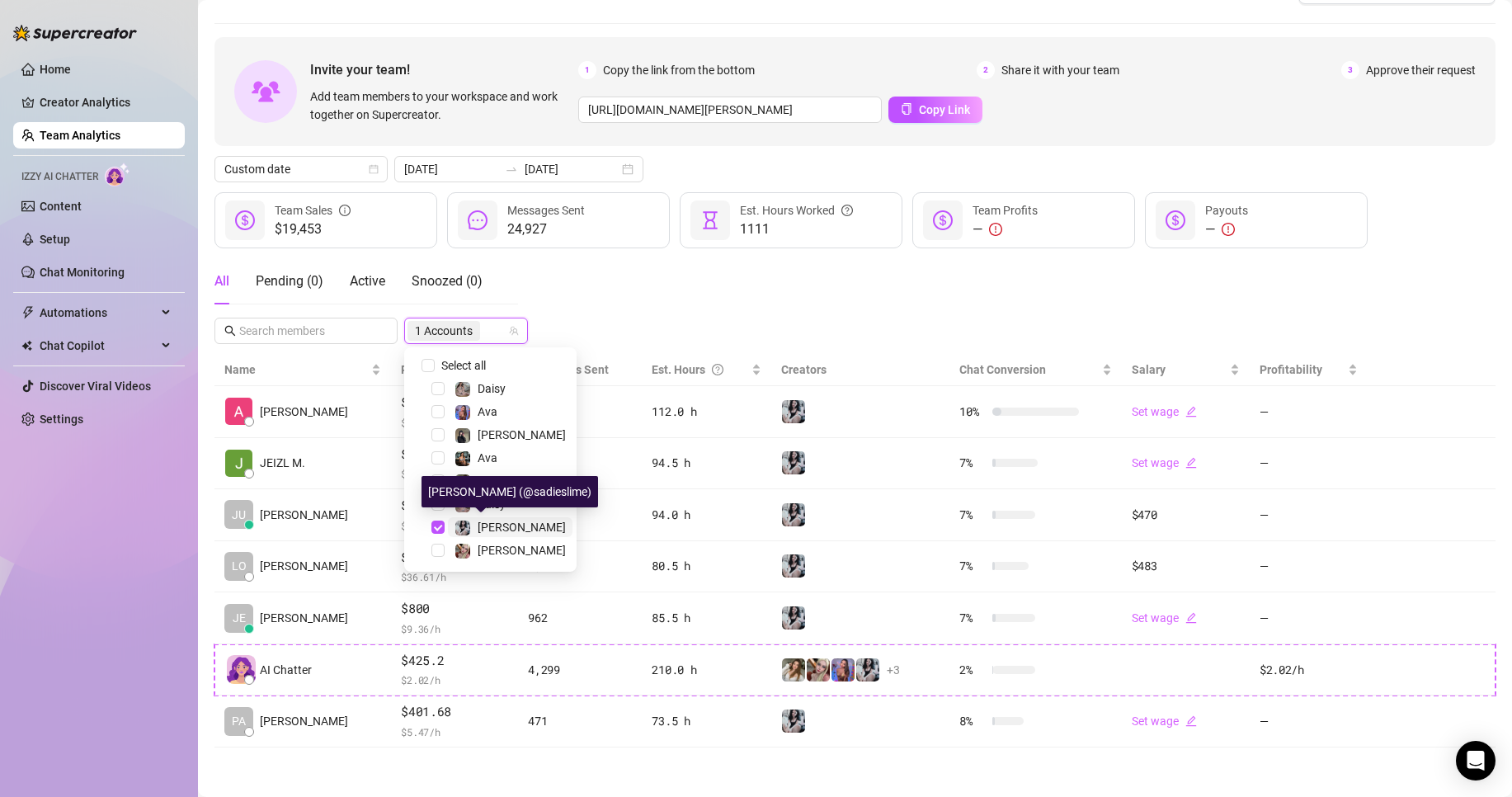
click at [462, 517] on div at bounding box center [462, 527] width 16 height 20
click at [477, 564] on div "Select all [PERSON_NAME] [PERSON_NAME] [PERSON_NAME] [PERSON_NAME] [PERSON_NAME…" at bounding box center [490, 459] width 172 height 225
click at [492, 550] on span "[PERSON_NAME]" at bounding box center [522, 550] width 88 height 14
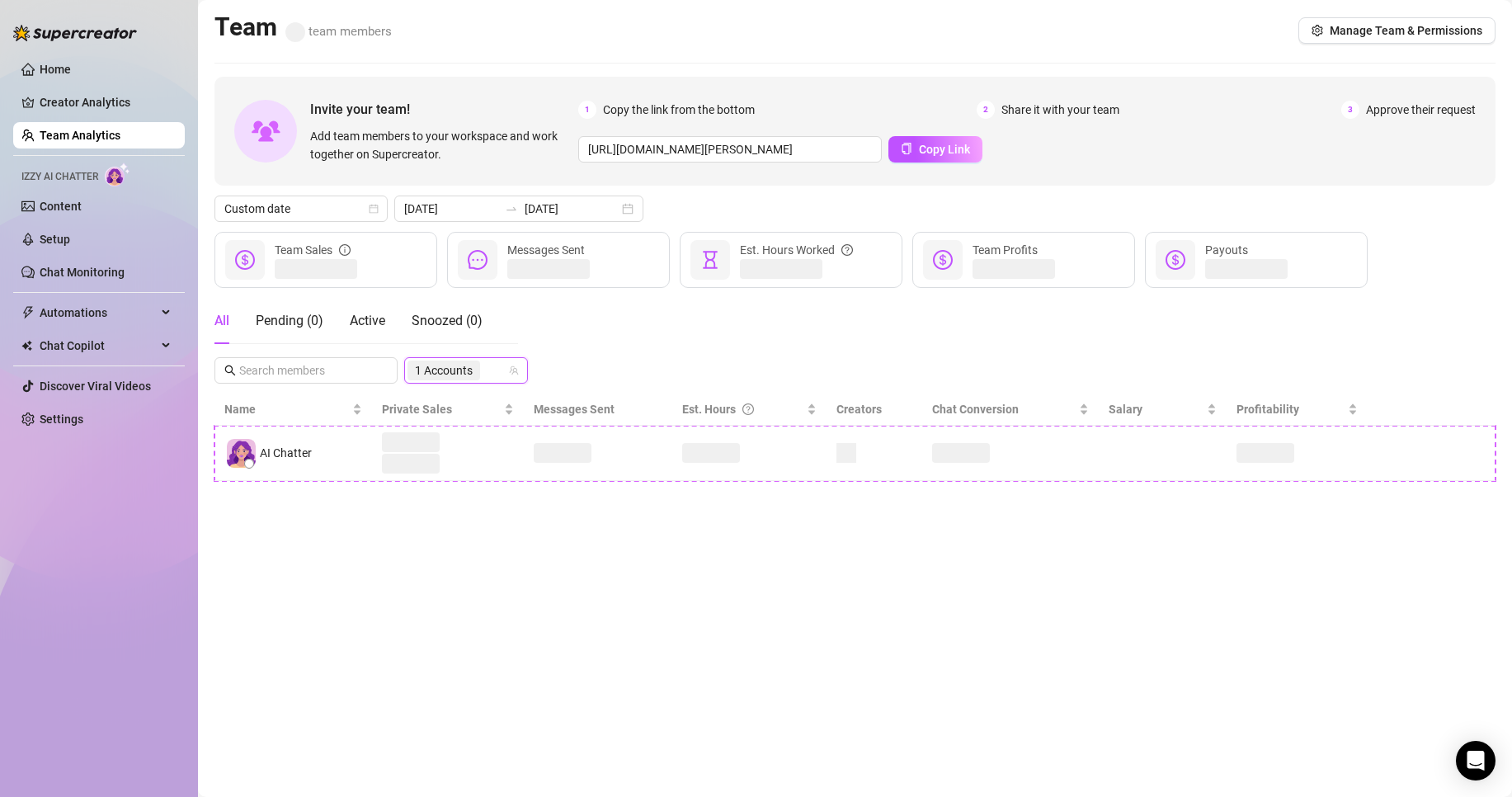
click at [668, 282] on div "Invite your team! Add team members to your workspace and work together on Super…" at bounding box center [855, 279] width 1281 height 404
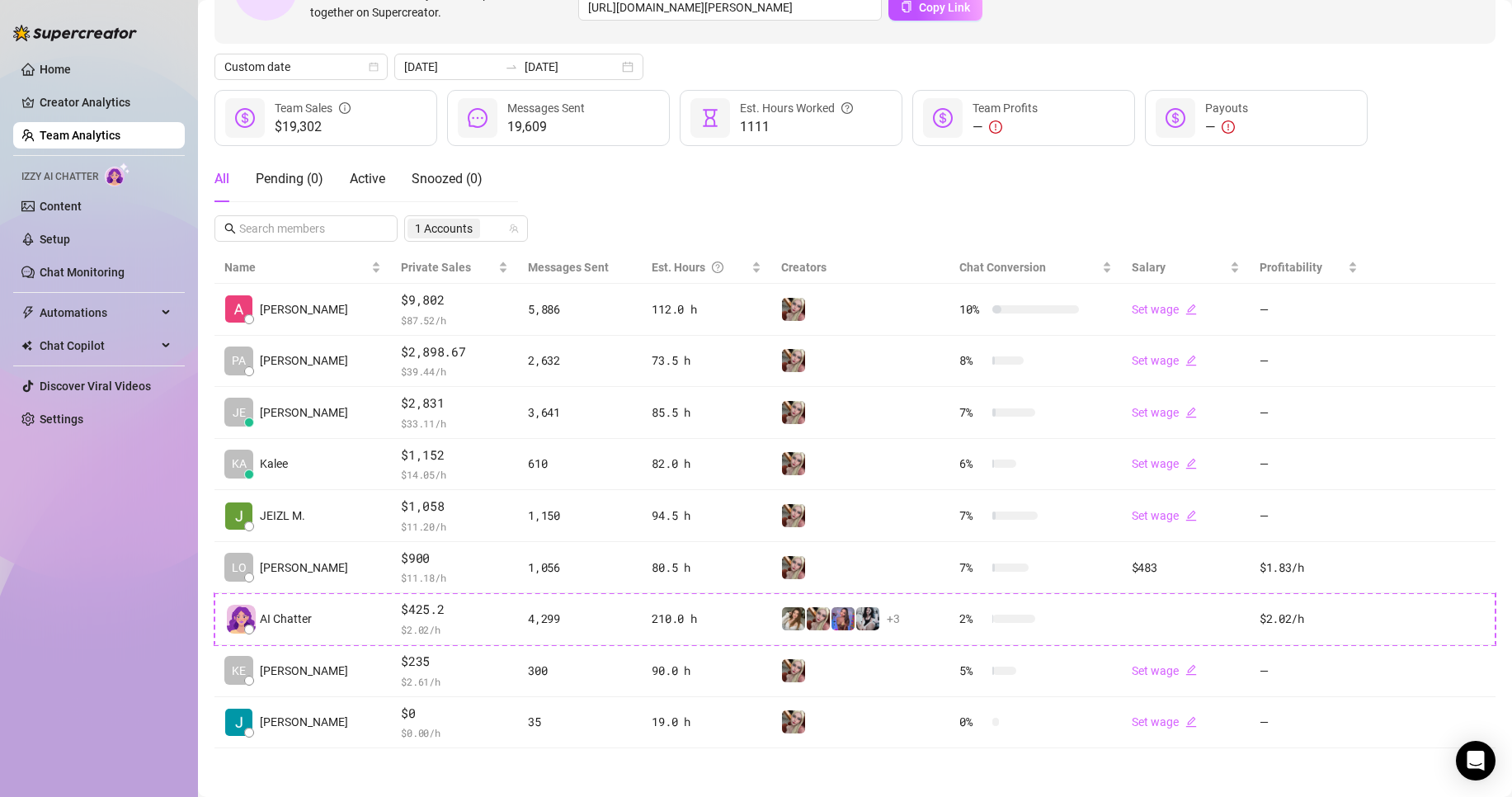
scroll to position [143, 0]
click at [502, 234] on div "1 Accounts" at bounding box center [457, 227] width 100 height 23
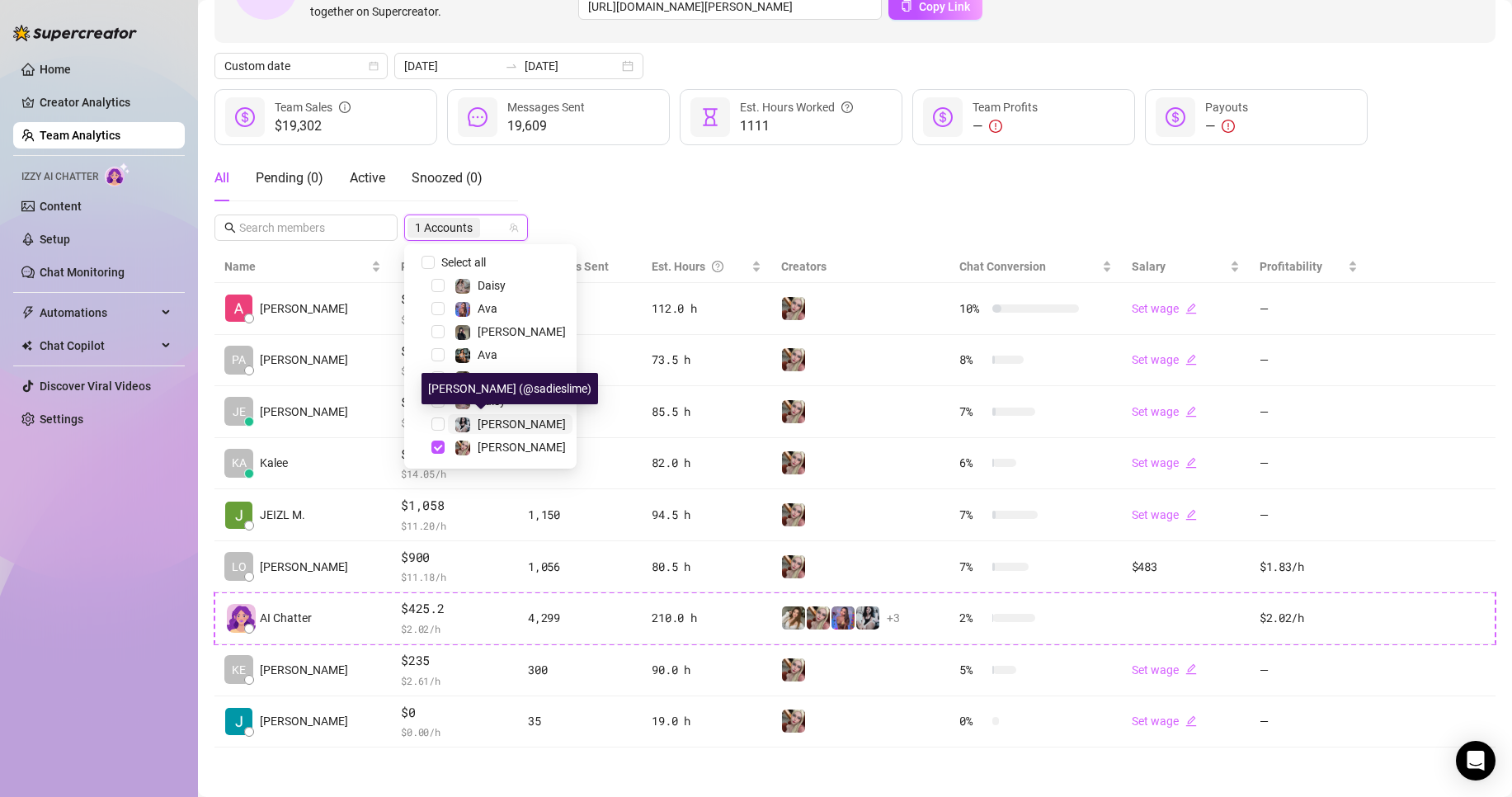
click at [492, 426] on span "[PERSON_NAME]" at bounding box center [522, 423] width 88 height 14
click at [490, 443] on span "[PERSON_NAME]" at bounding box center [522, 447] width 88 height 14
click at [695, 171] on div "Invite your team! Add team members to your workspace and work together on Super…" at bounding box center [855, 340] width 1281 height 813
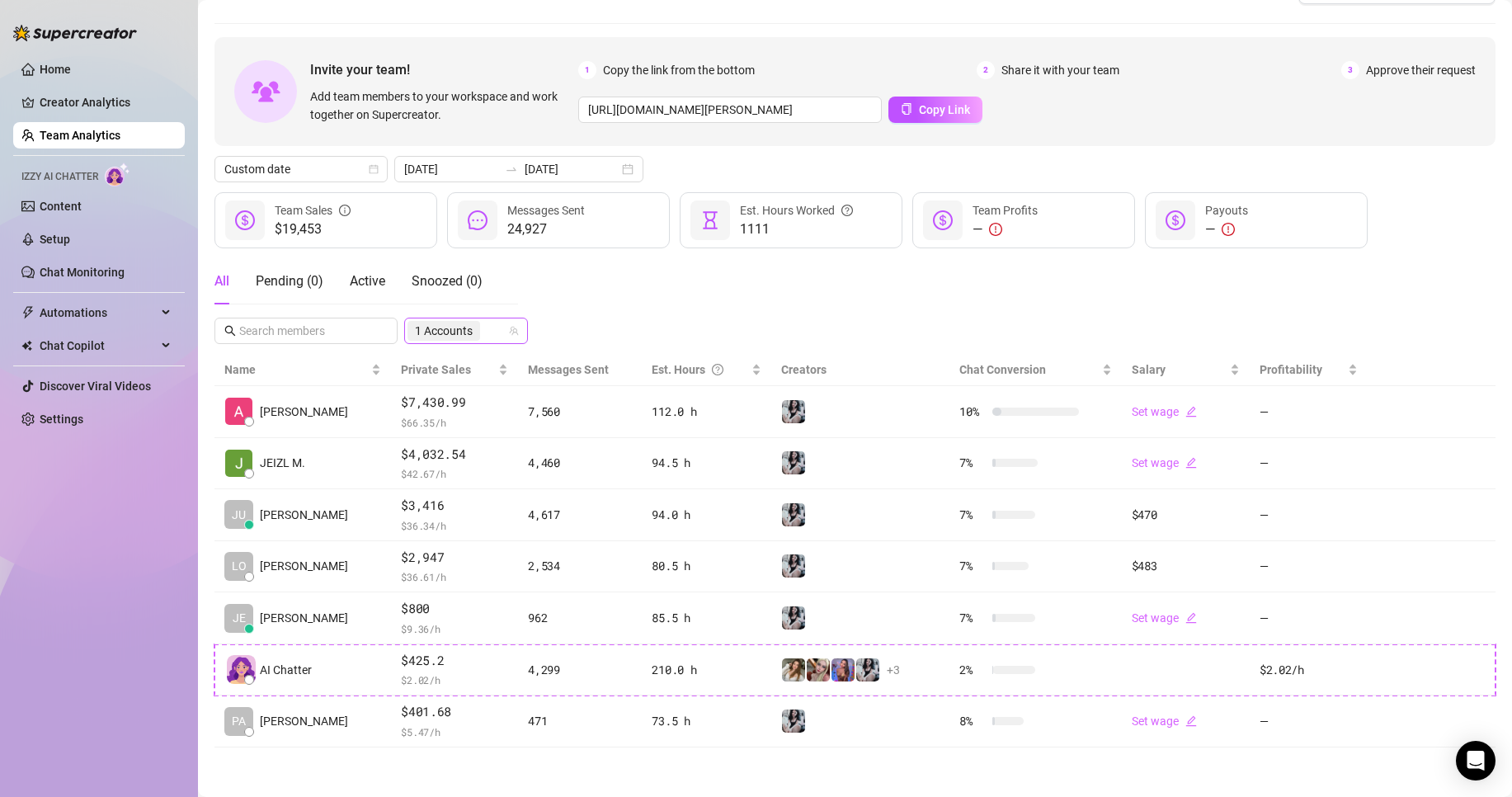
click at [471, 343] on div "1 Accounts" at bounding box center [466, 330] width 124 height 26
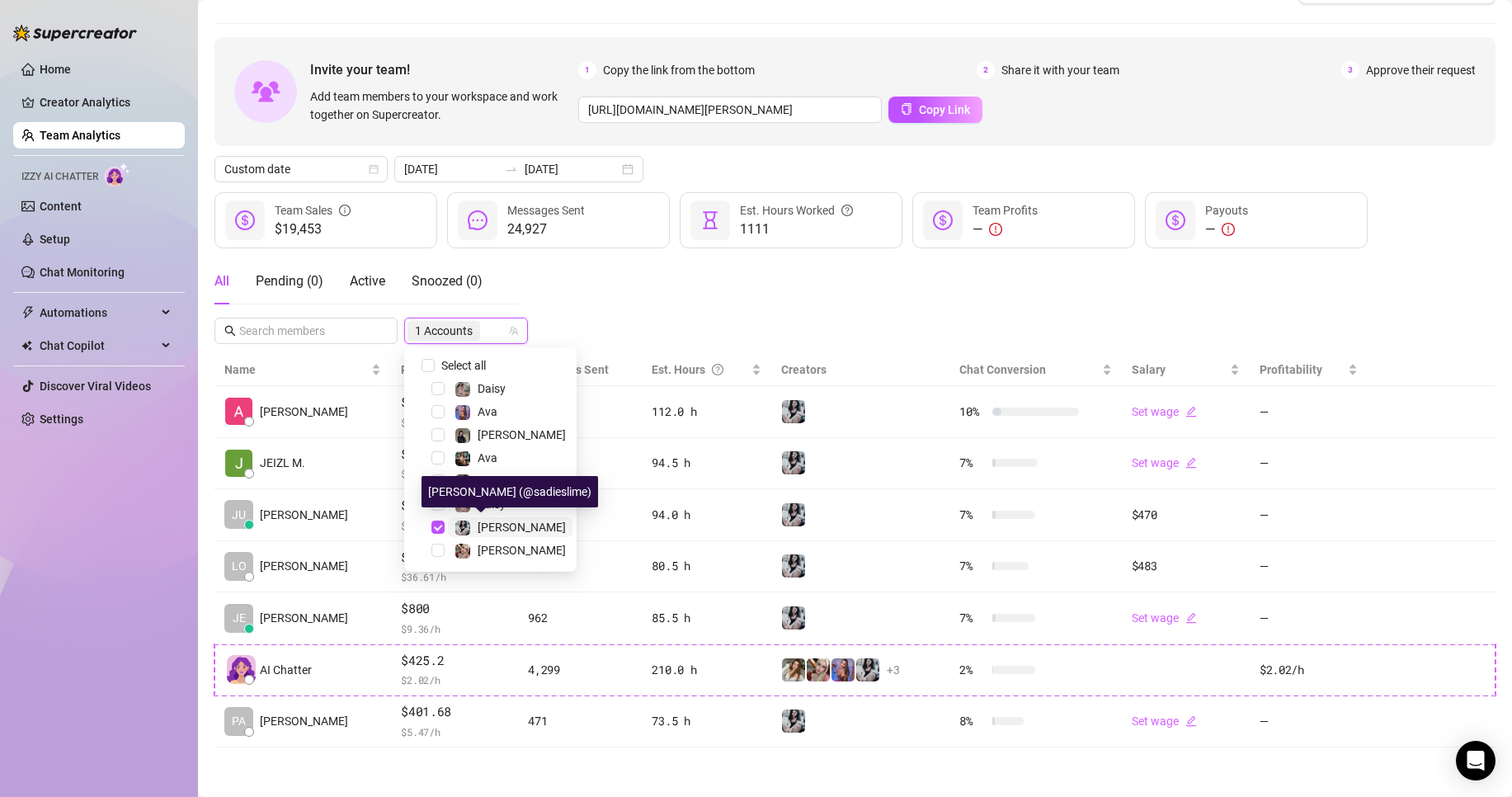
click at [481, 522] on span "[PERSON_NAME]" at bounding box center [522, 527] width 88 height 14
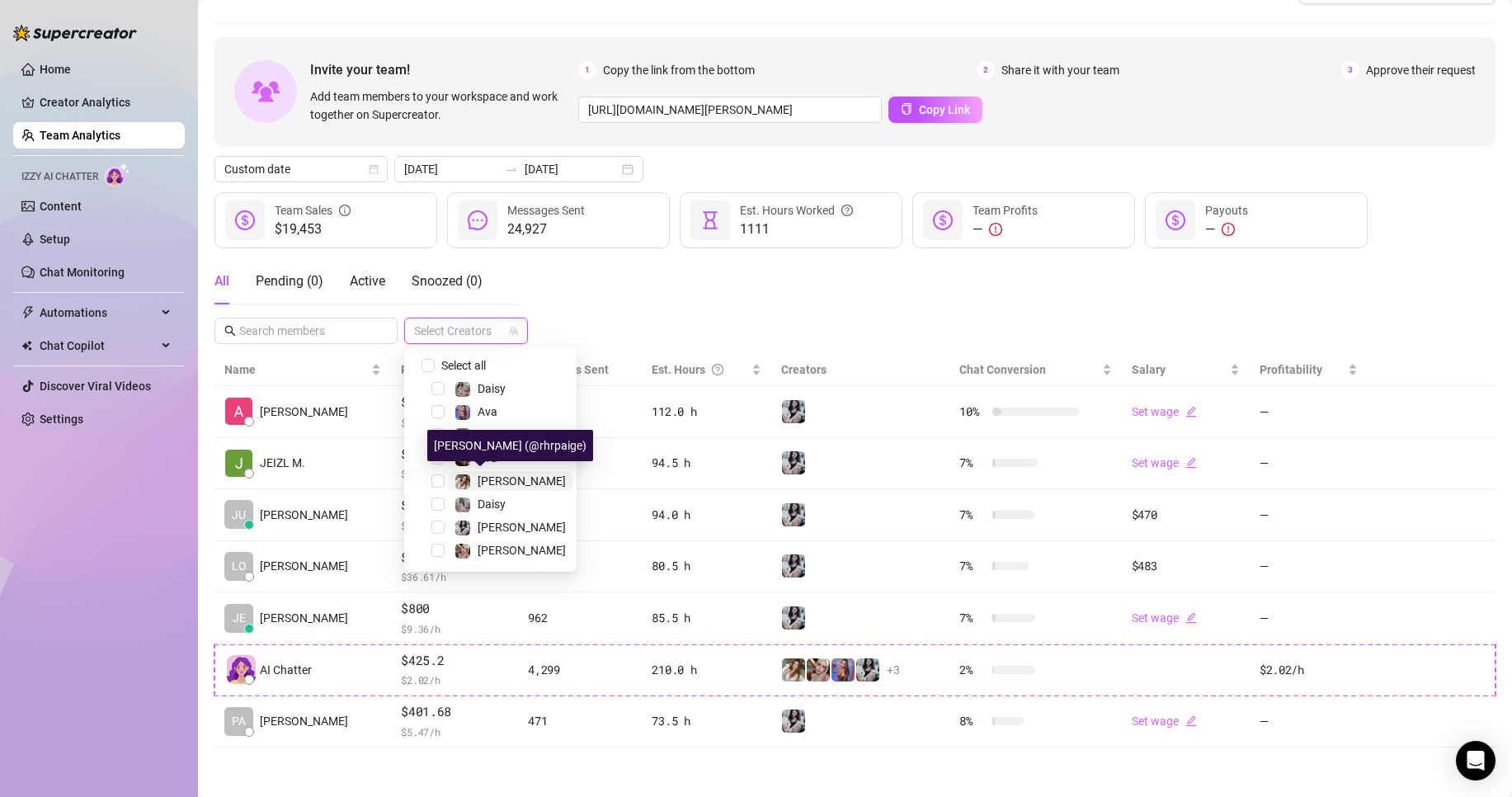
click at [496, 483] on span "[PERSON_NAME]" at bounding box center [522, 480] width 88 height 14
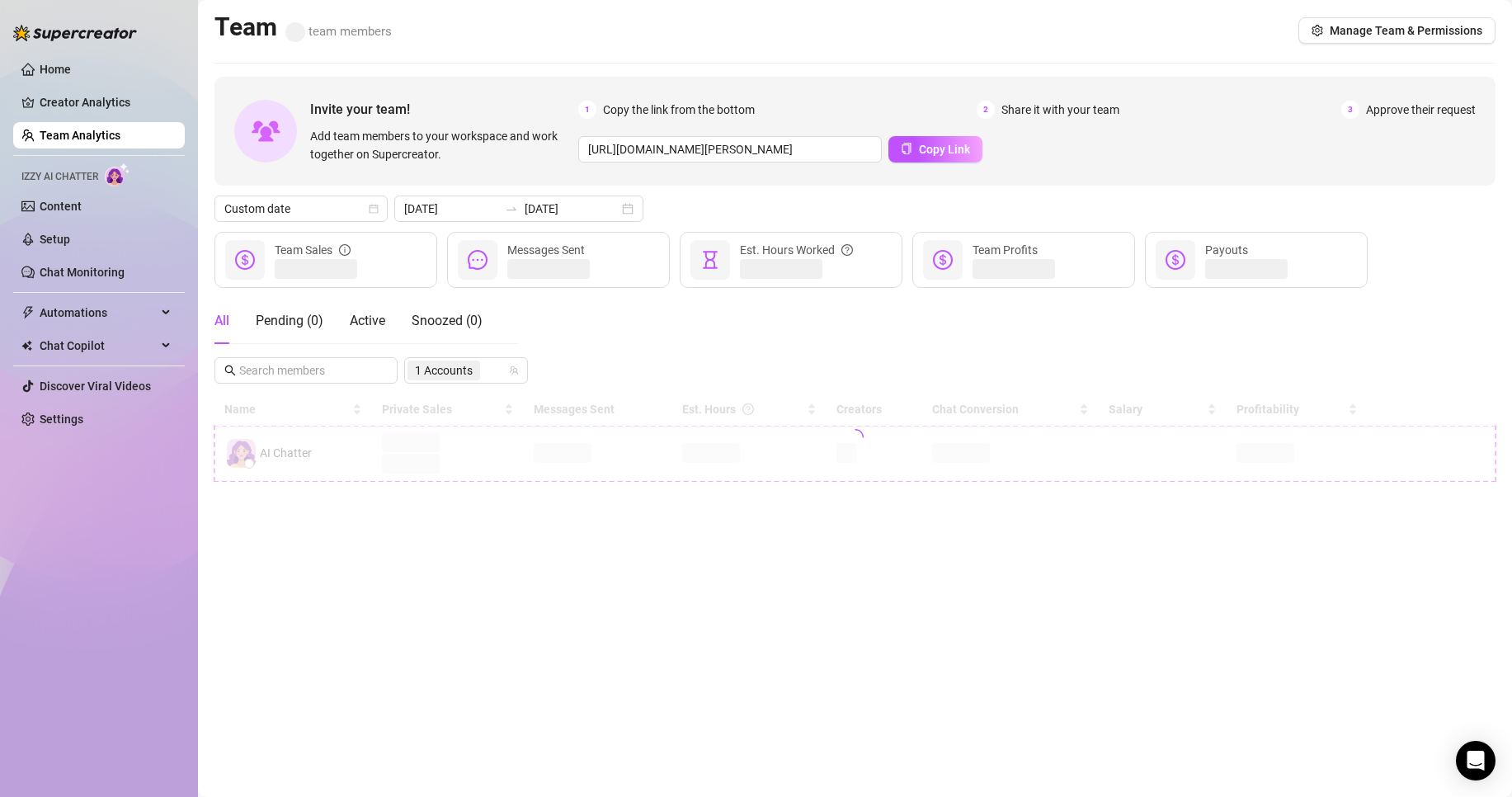
click at [712, 317] on div "All Pending ( 0 ) Active Snoozed ( 0 ) 1 Accounts" at bounding box center [855, 340] width 1281 height 86
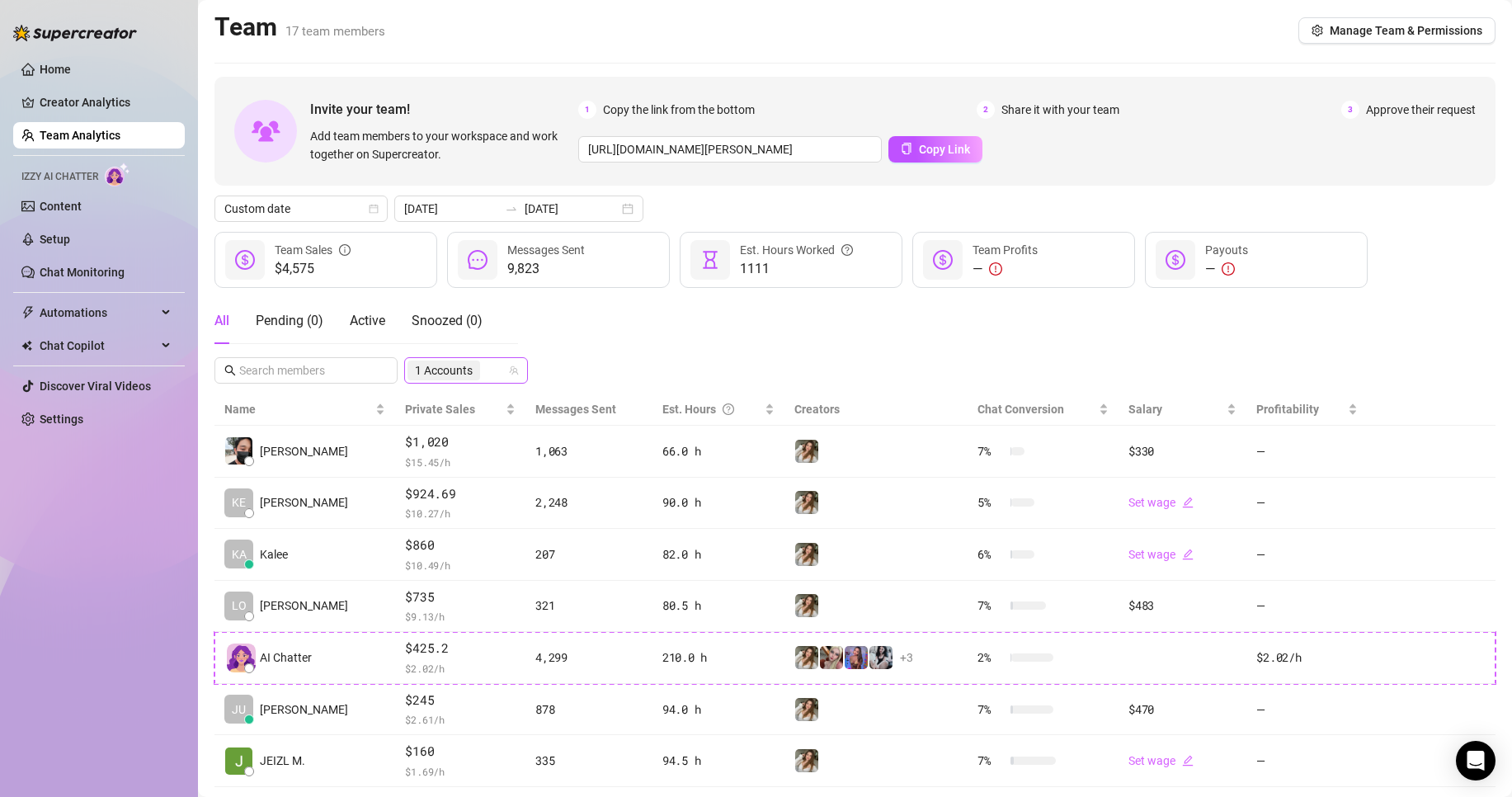
click at [497, 364] on div "1 Accounts" at bounding box center [457, 370] width 100 height 23
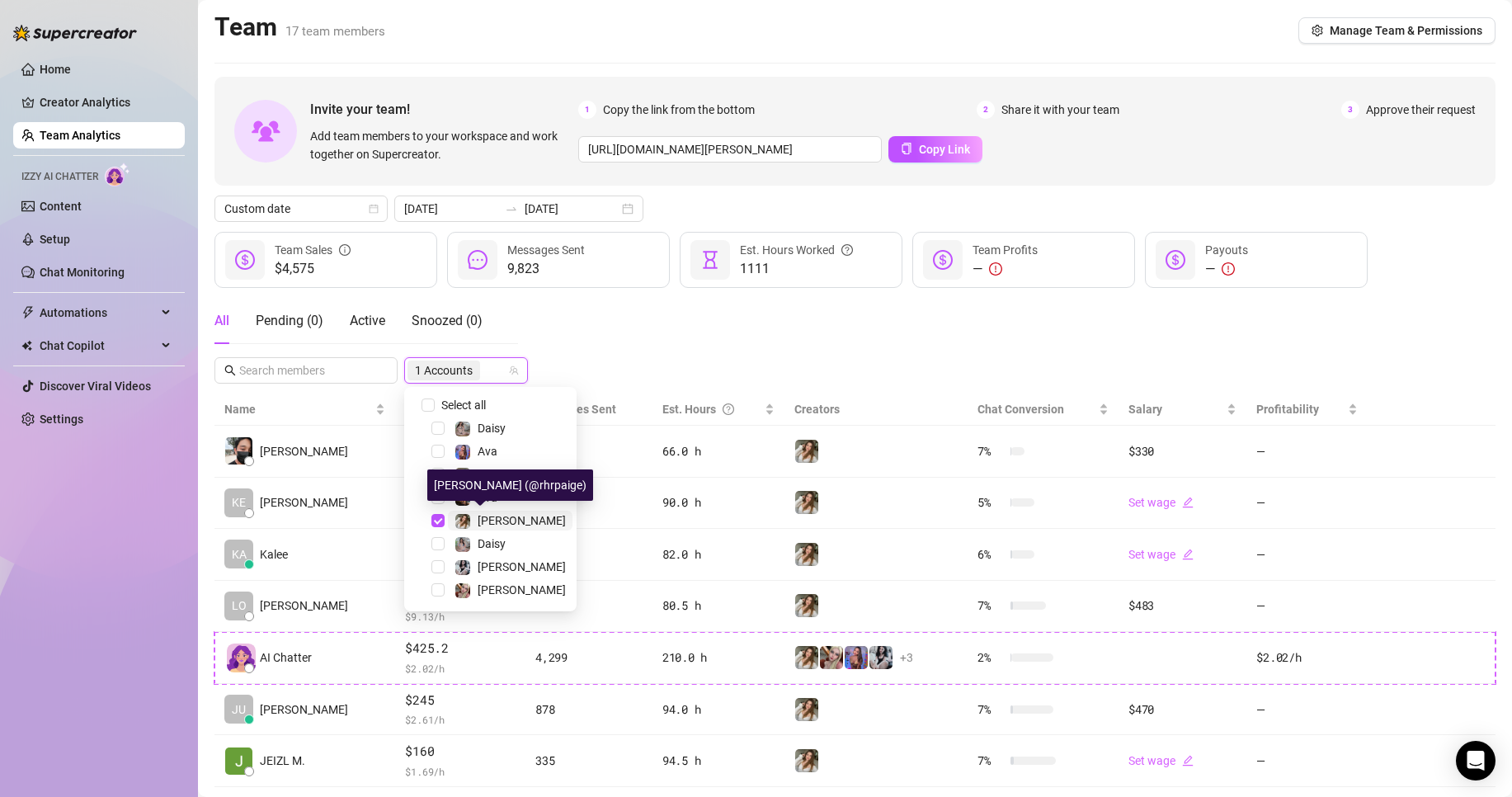
click at [472, 521] on div "[PERSON_NAME]" at bounding box center [509, 521] width 111 height 20
click at [503, 496] on span "Ava" at bounding box center [510, 497] width 125 height 20
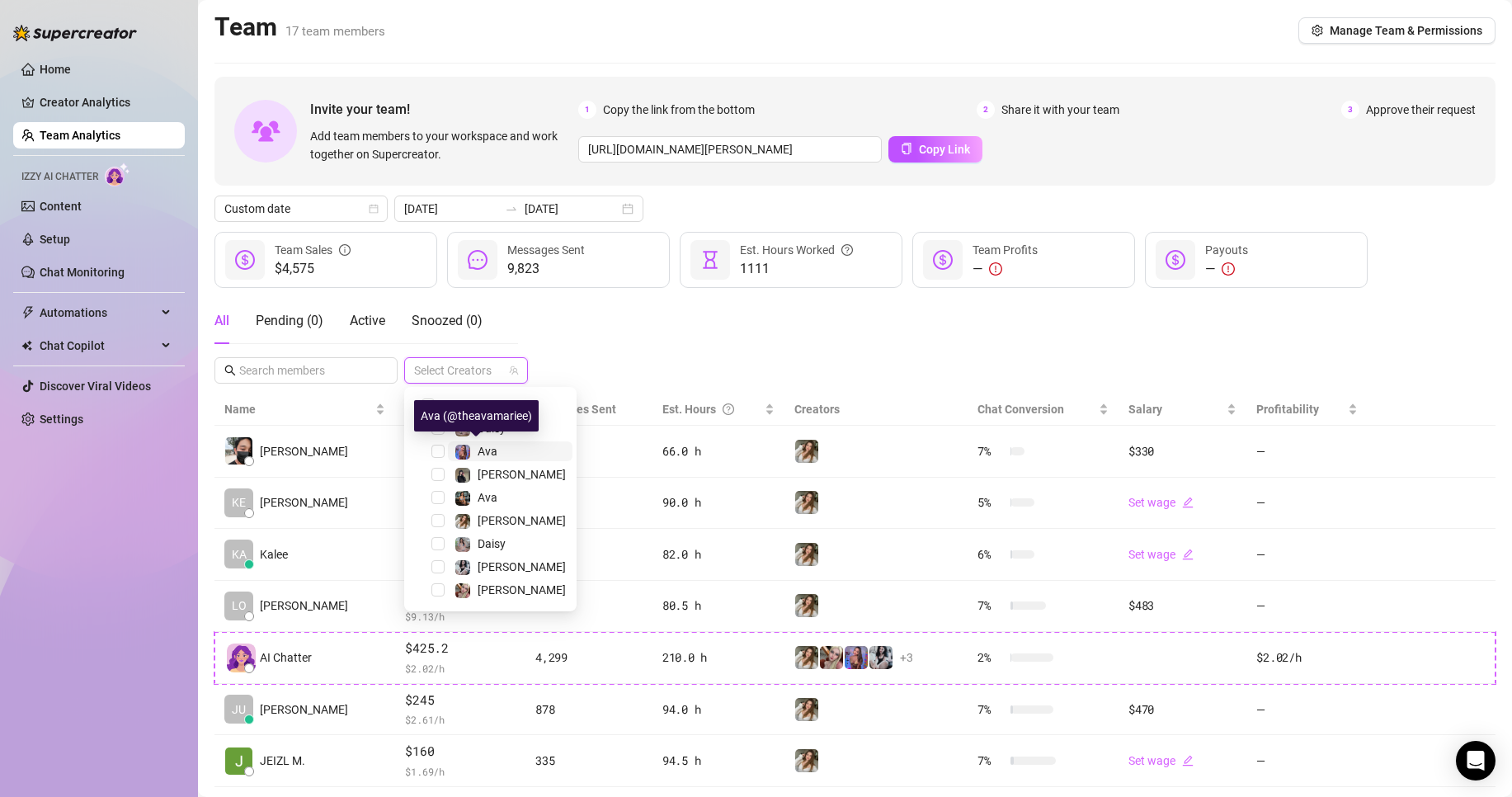
click at [487, 448] on span "Ava" at bounding box center [487, 450] width 20 height 14
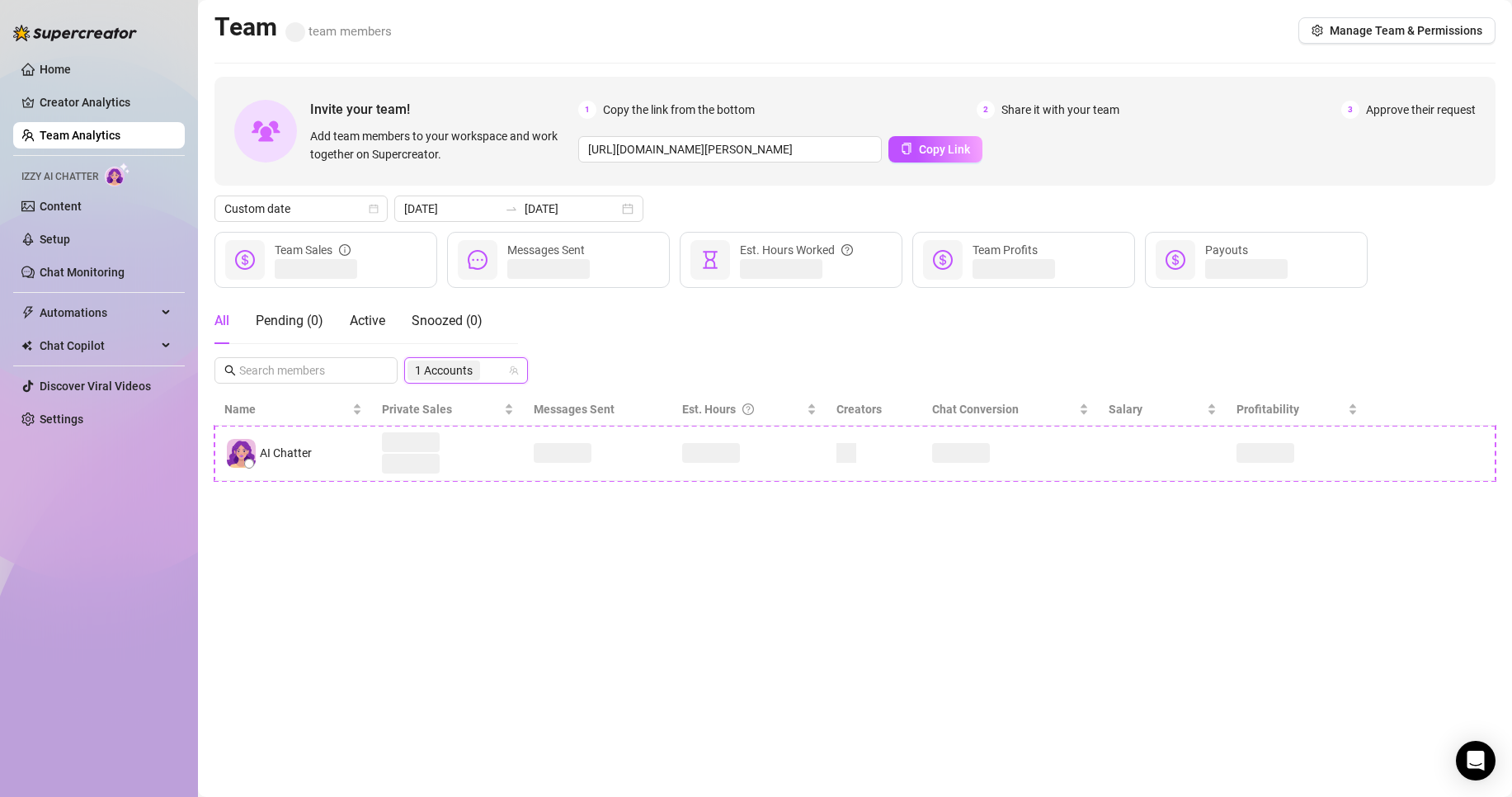
click at [722, 366] on div "All Pending ( 0 ) Active Snoozed ( 0 ) 12610587 1 Accounts" at bounding box center [855, 340] width 1281 height 86
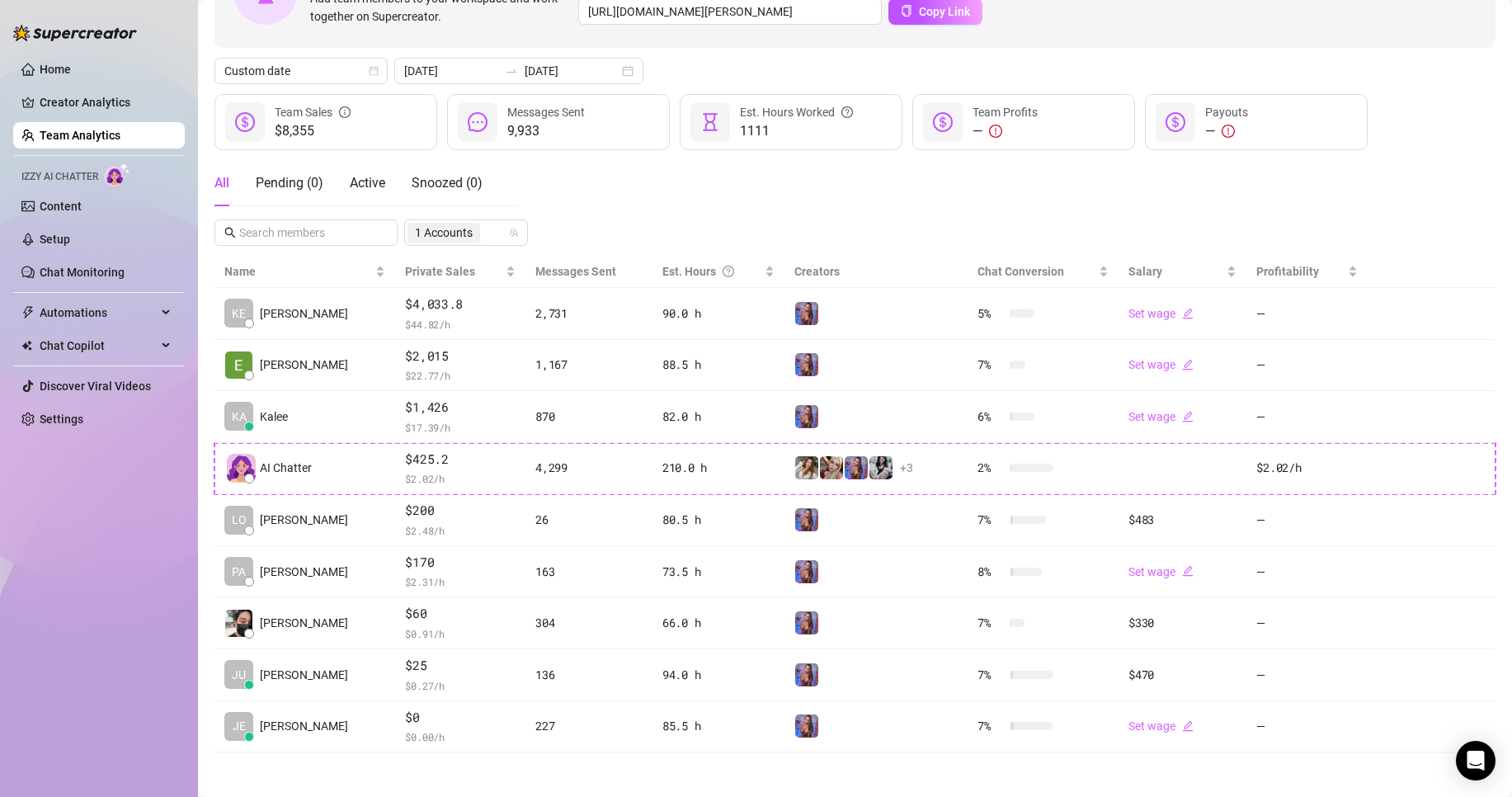
scroll to position [143, 0]
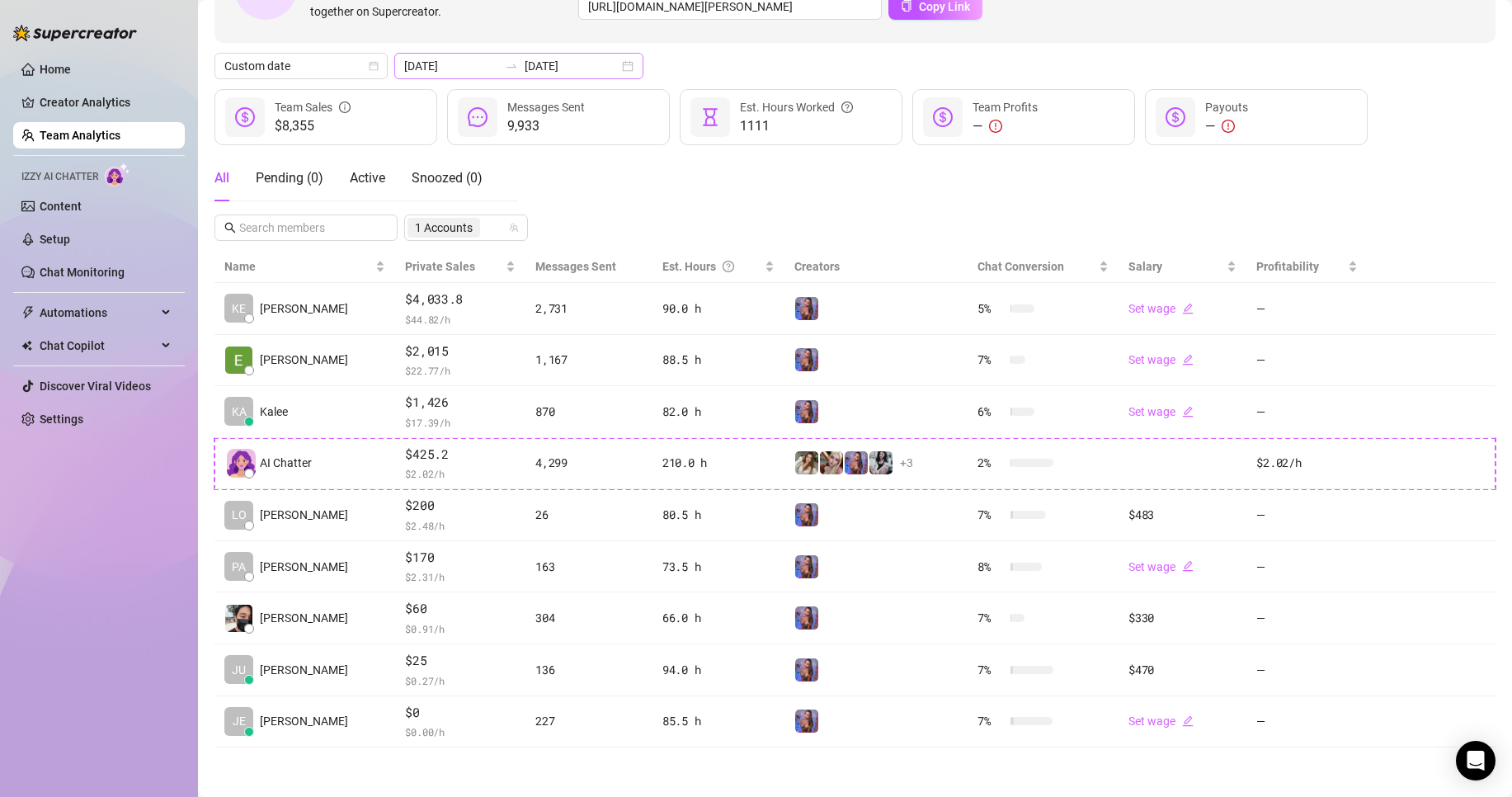
click at [577, 54] on div "[DATE] [DATE]" at bounding box center [519, 65] width 249 height 26
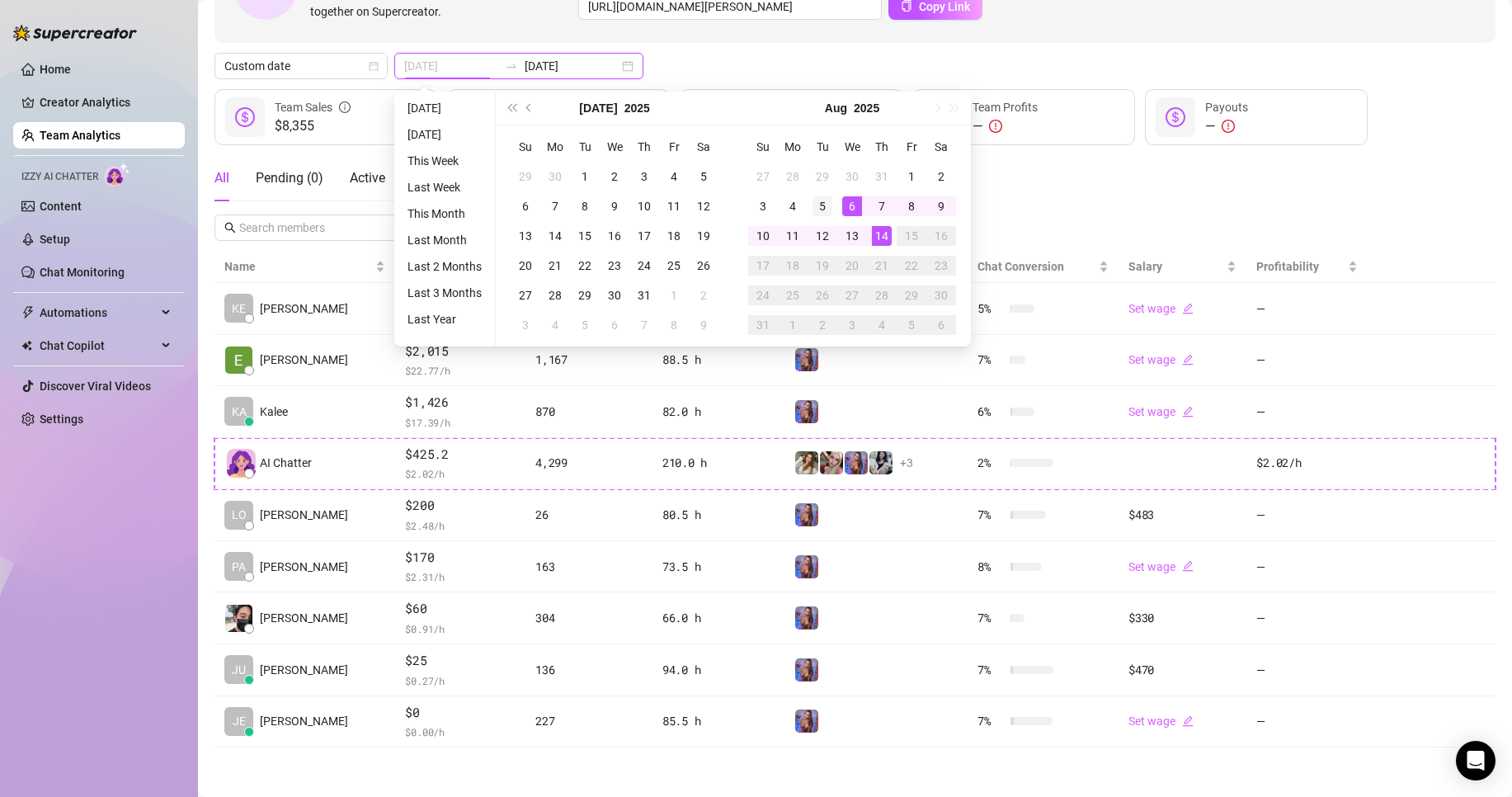
type input "[DATE]"
click at [821, 209] on div "5" at bounding box center [822, 206] width 20 height 20
type input "[DATE]"
click at [793, 234] on div "11" at bounding box center [793, 236] width 20 height 20
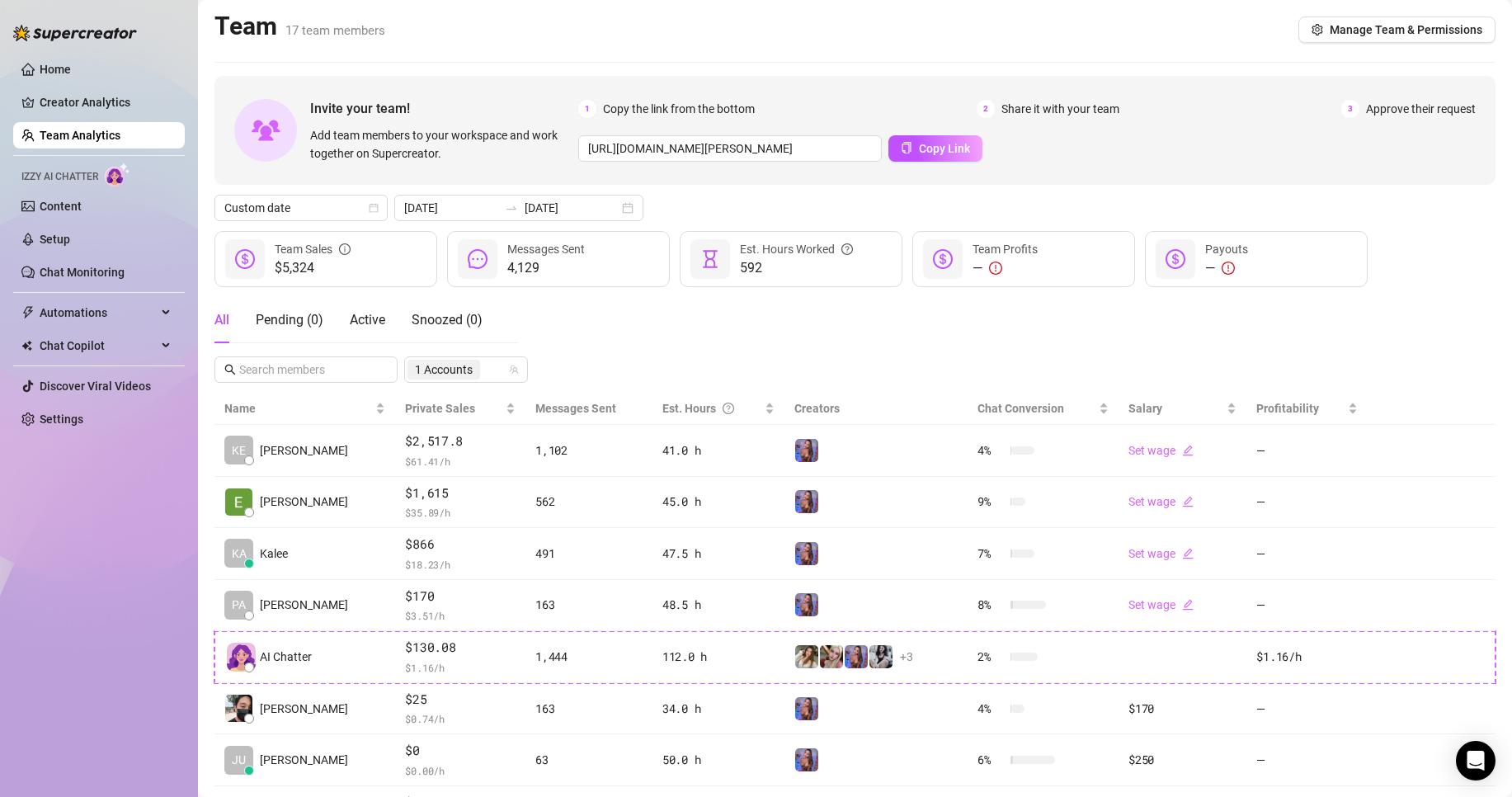
scroll to position [0, 0]
click at [561, 198] on div "[DATE] [DATE]" at bounding box center [519, 209] width 249 height 26
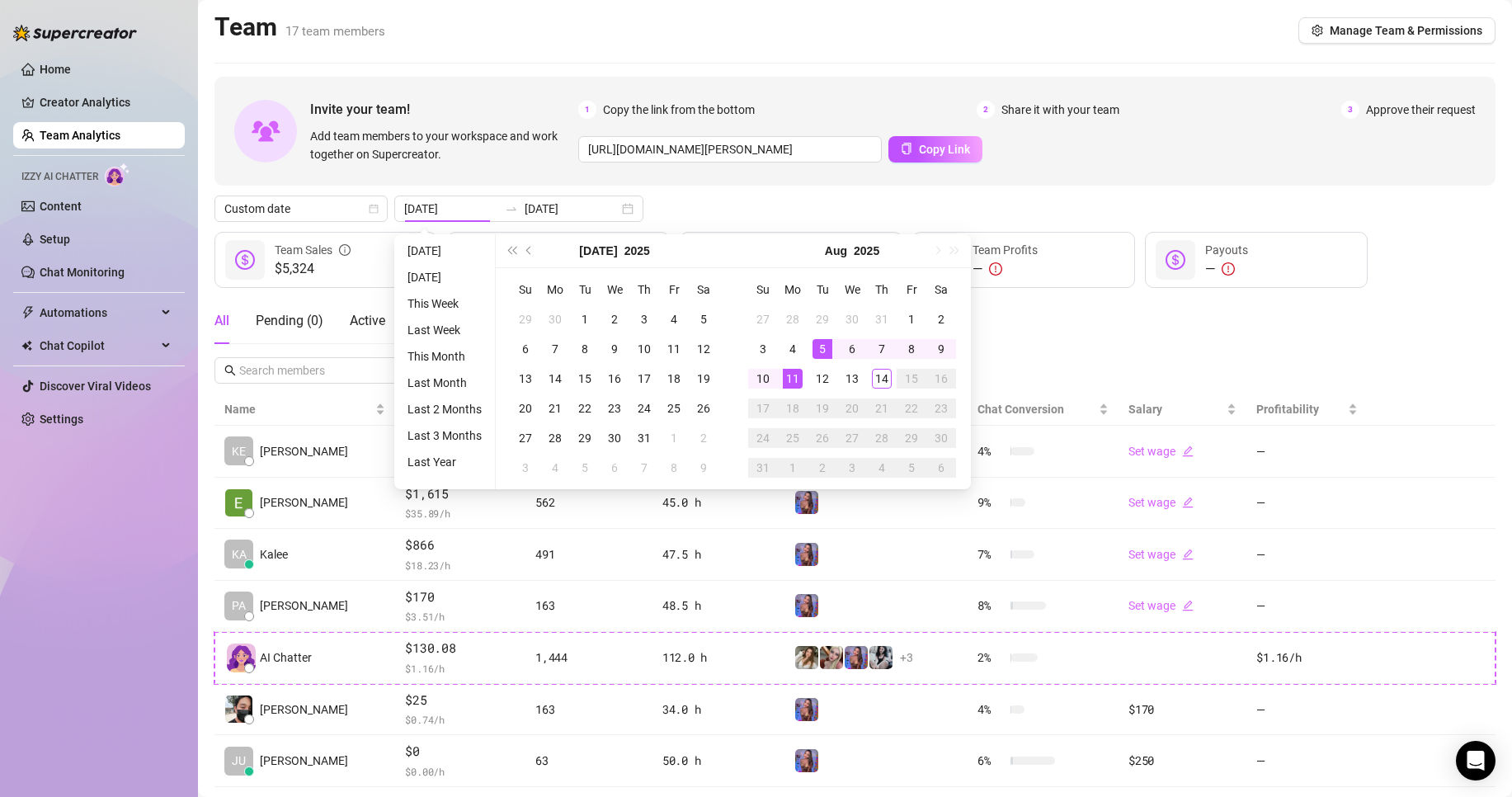
click at [680, 196] on div "Custom date [DATE] [DATE]" at bounding box center [855, 209] width 1281 height 26
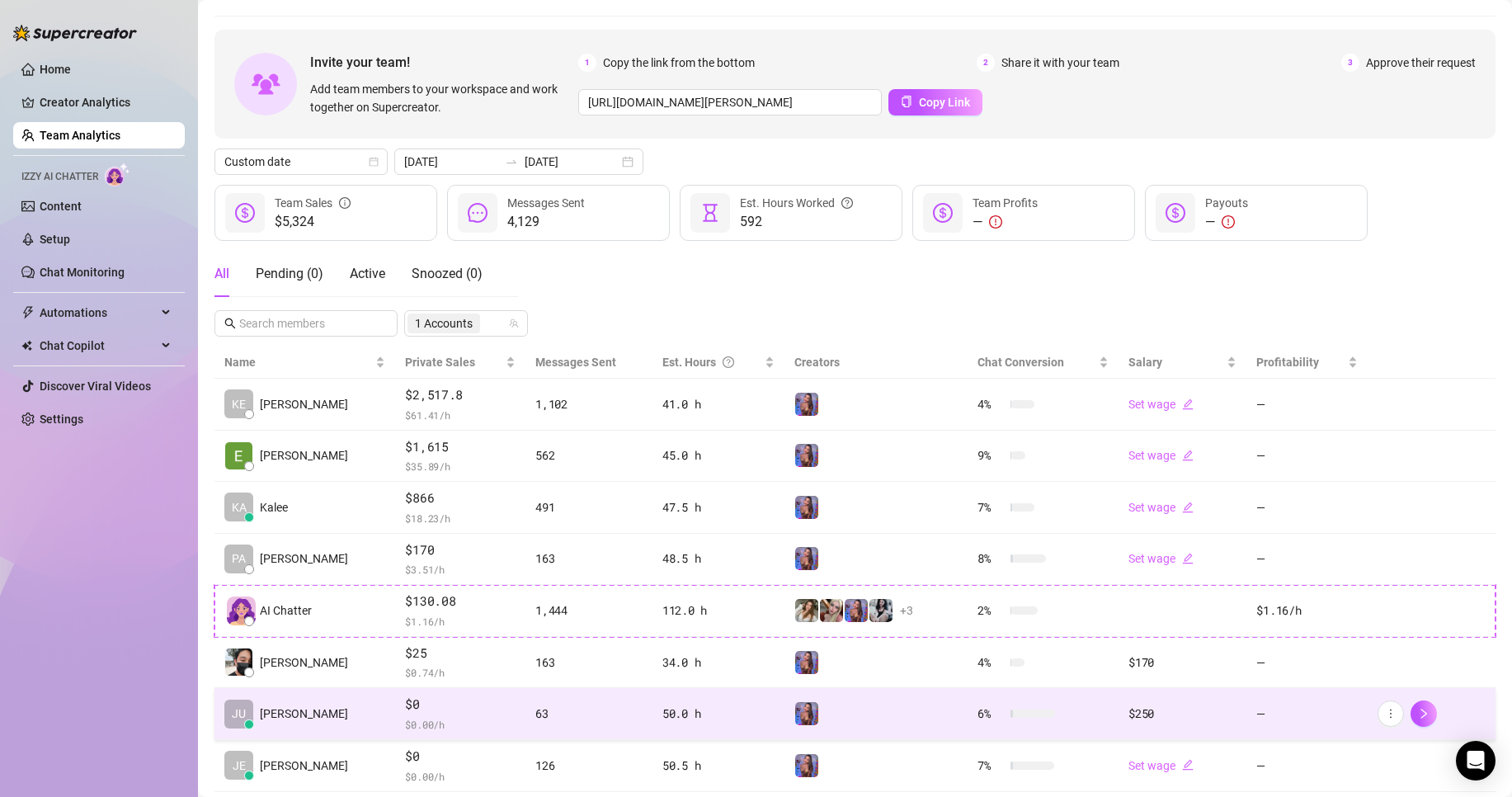
scroll to position [143, 0]
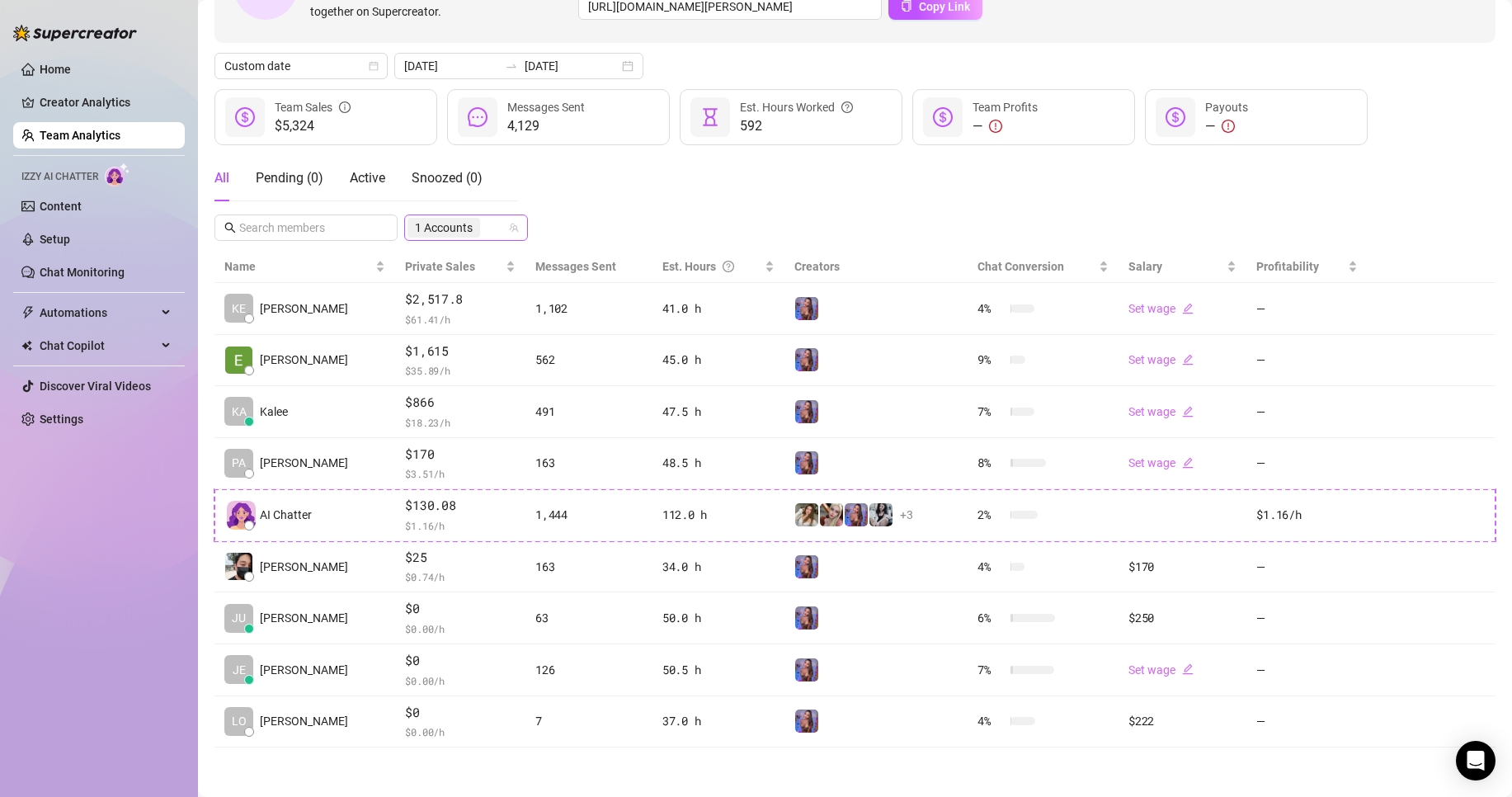
click at [471, 227] on span "1 Accounts" at bounding box center [444, 227] width 58 height 18
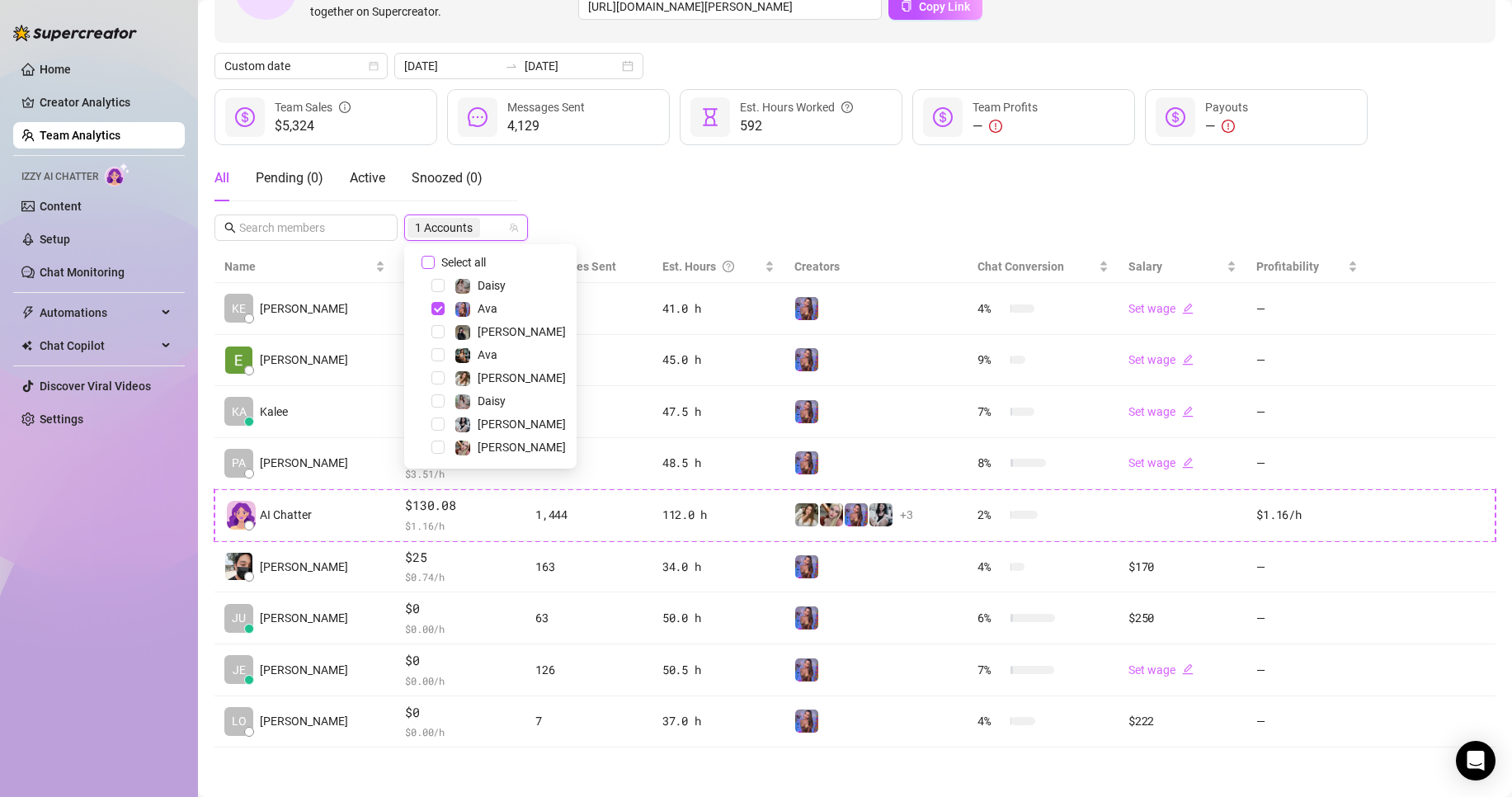
click at [487, 261] on span "Select all" at bounding box center [464, 263] width 58 height 18
click at [435, 261] on input "Select all" at bounding box center [428, 262] width 14 height 14
checkbox input "true"
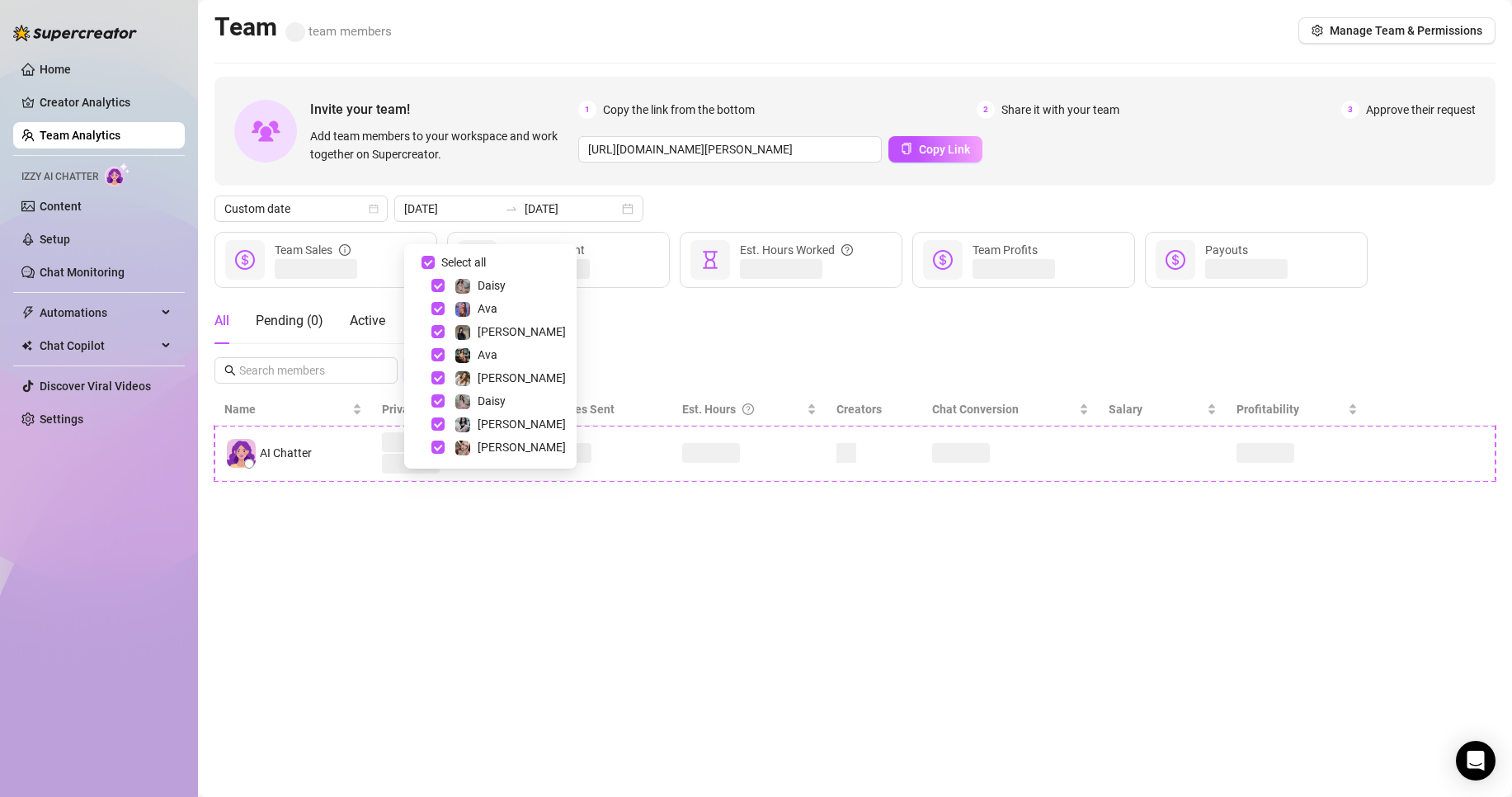
click at [612, 223] on div "Invite your team! Add team members to your workspace and work together on Super…" at bounding box center [855, 279] width 1281 height 404
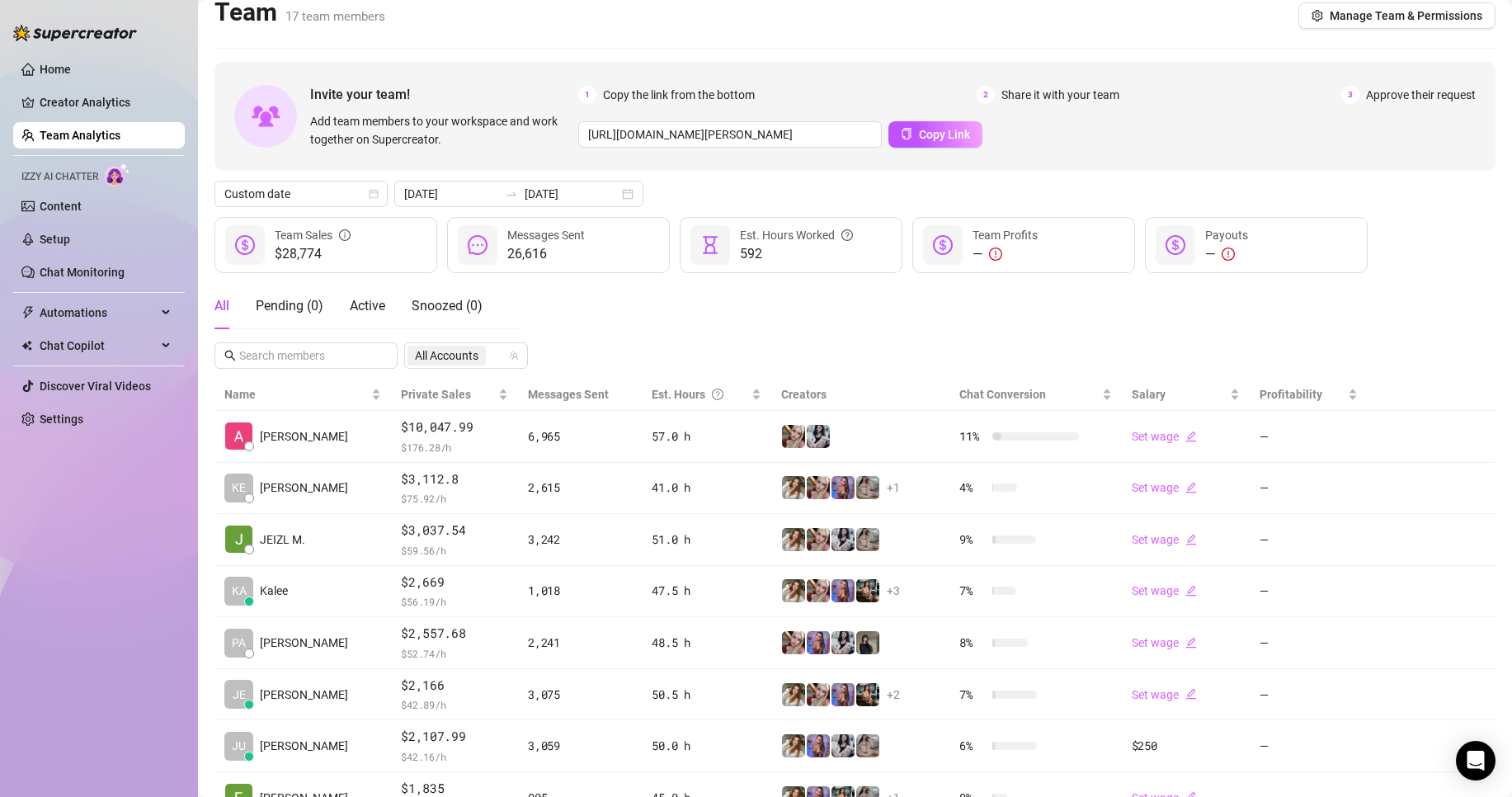
scroll to position [0, 0]
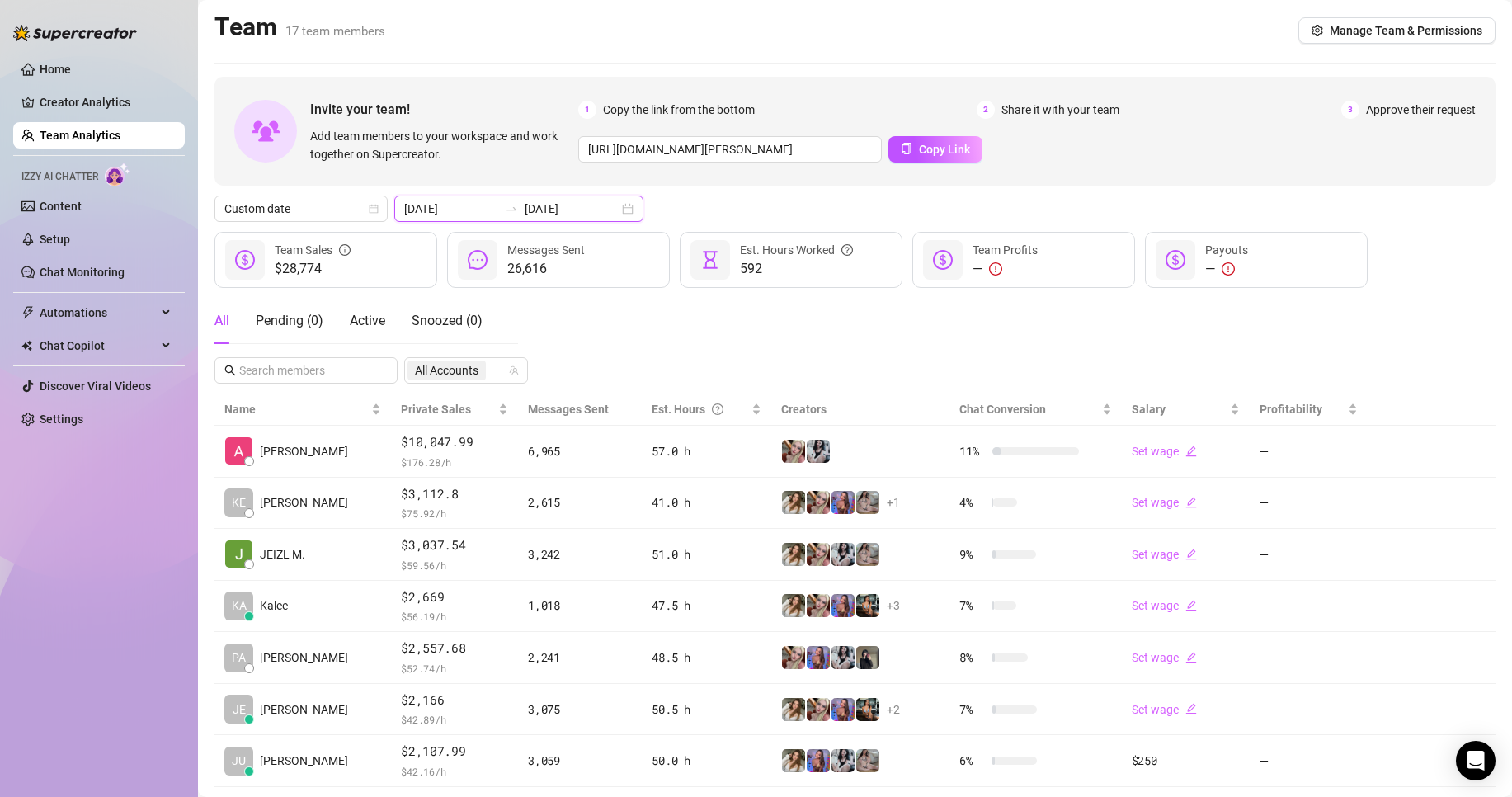
click at [572, 209] on input "[DATE]" at bounding box center [571, 209] width 94 height 18
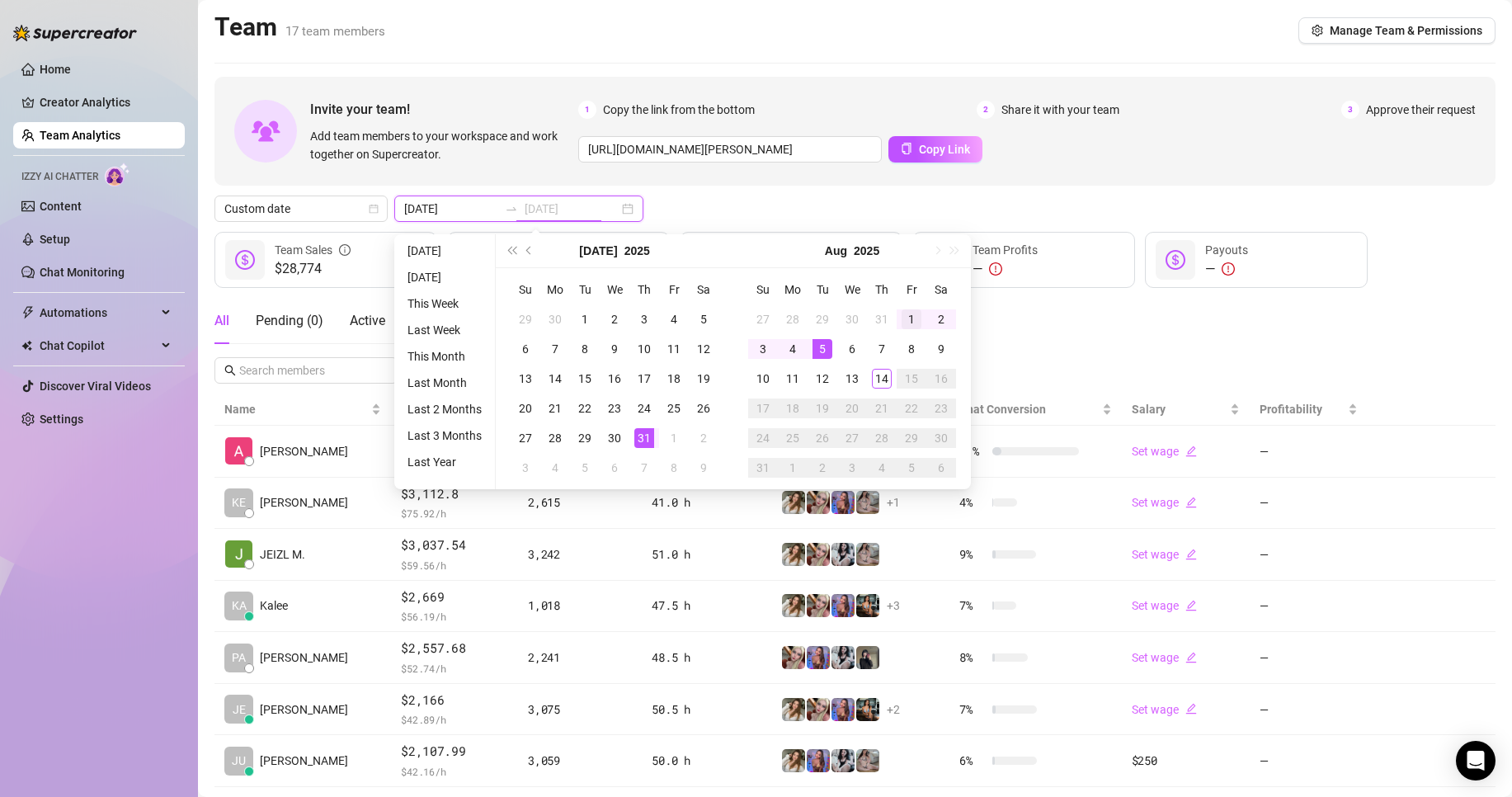
type input "[DATE]"
click at [905, 317] on div "1" at bounding box center [912, 320] width 20 height 20
click at [878, 368] on div "14" at bounding box center [882, 378] width 20 height 20
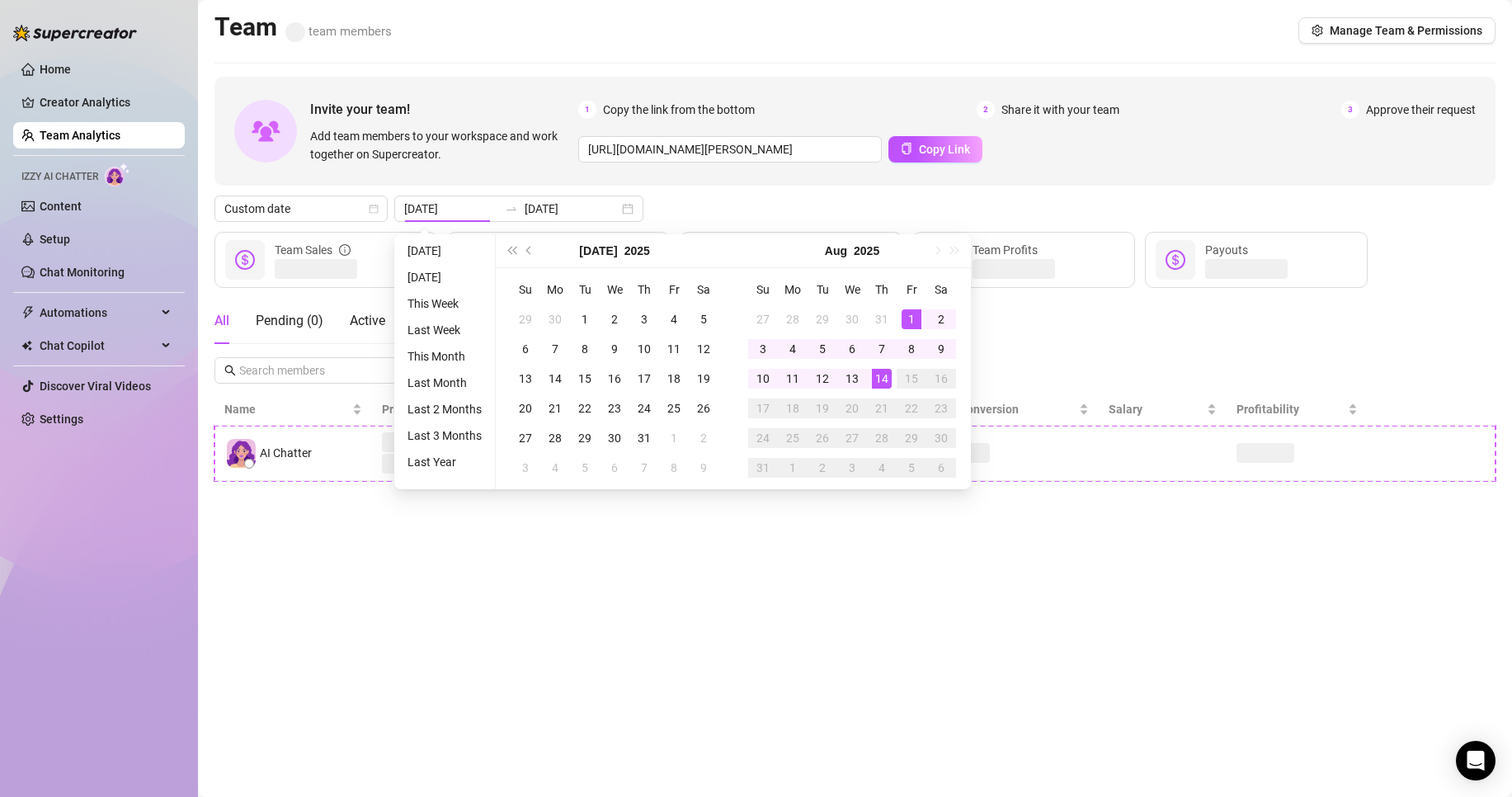
type input "[DATE]"
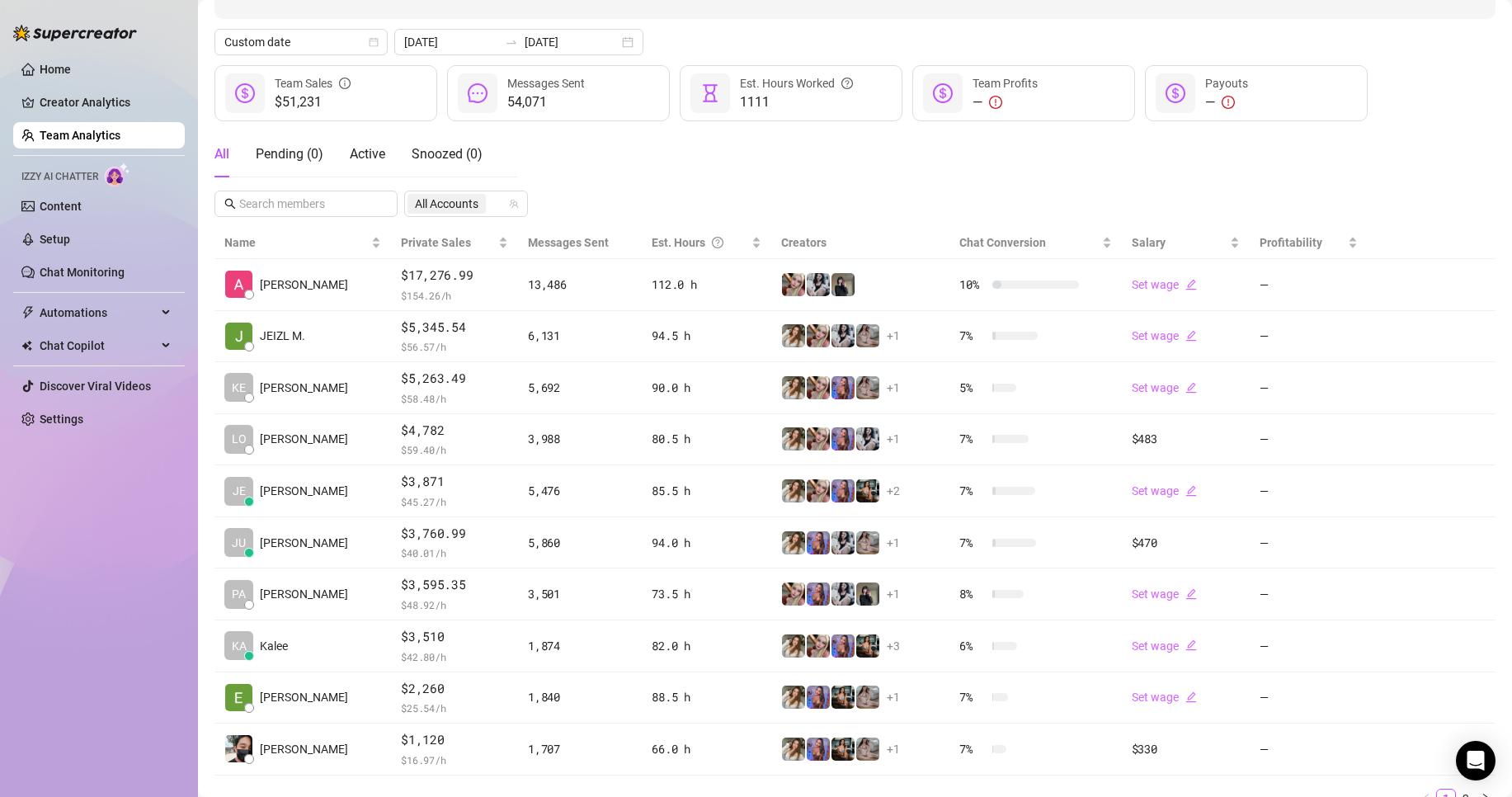
scroll to position [241, 0]
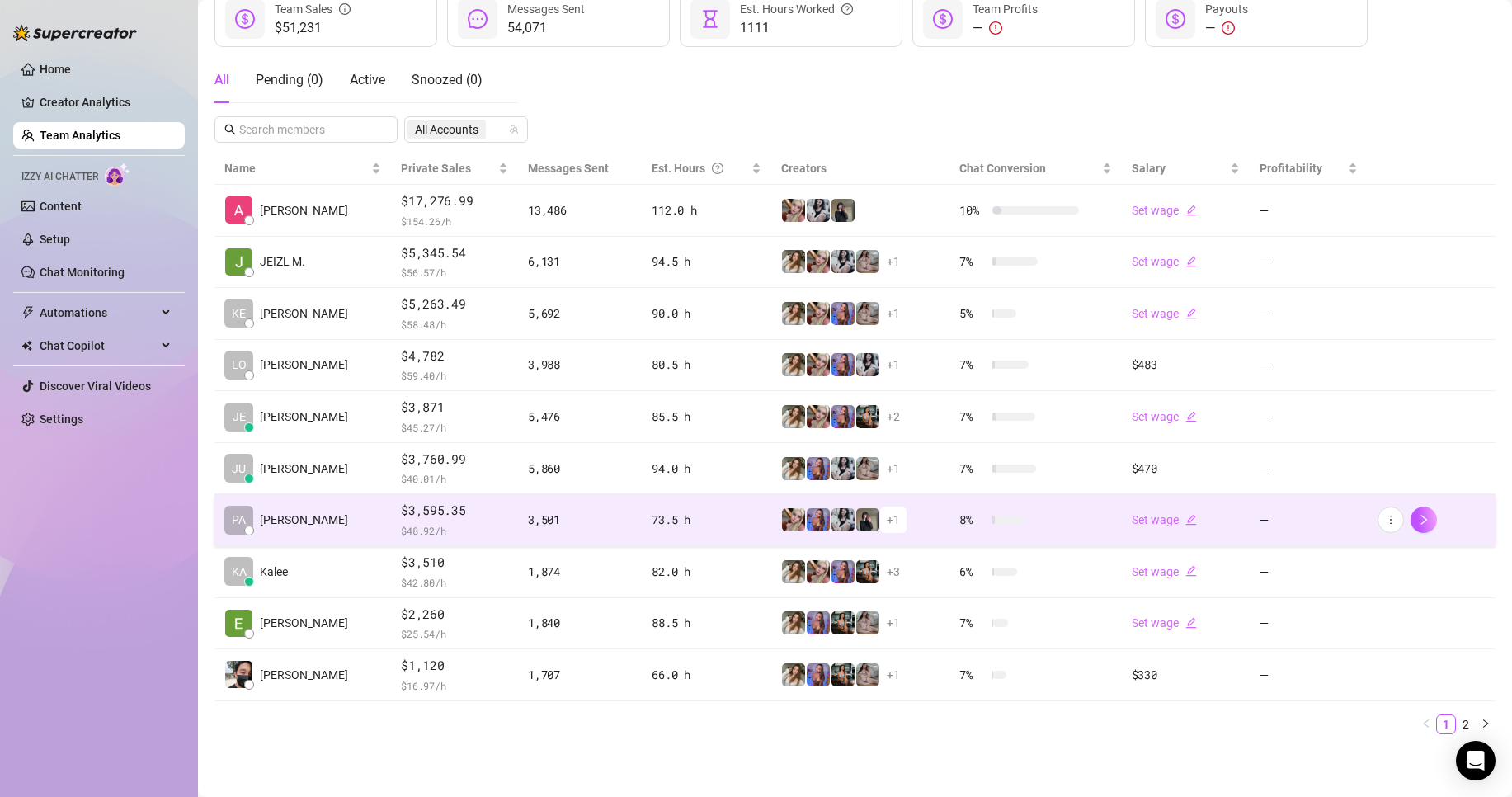
click at [470, 498] on td "$3,595.35 $ 48.92 /h" at bounding box center [454, 520] width 127 height 52
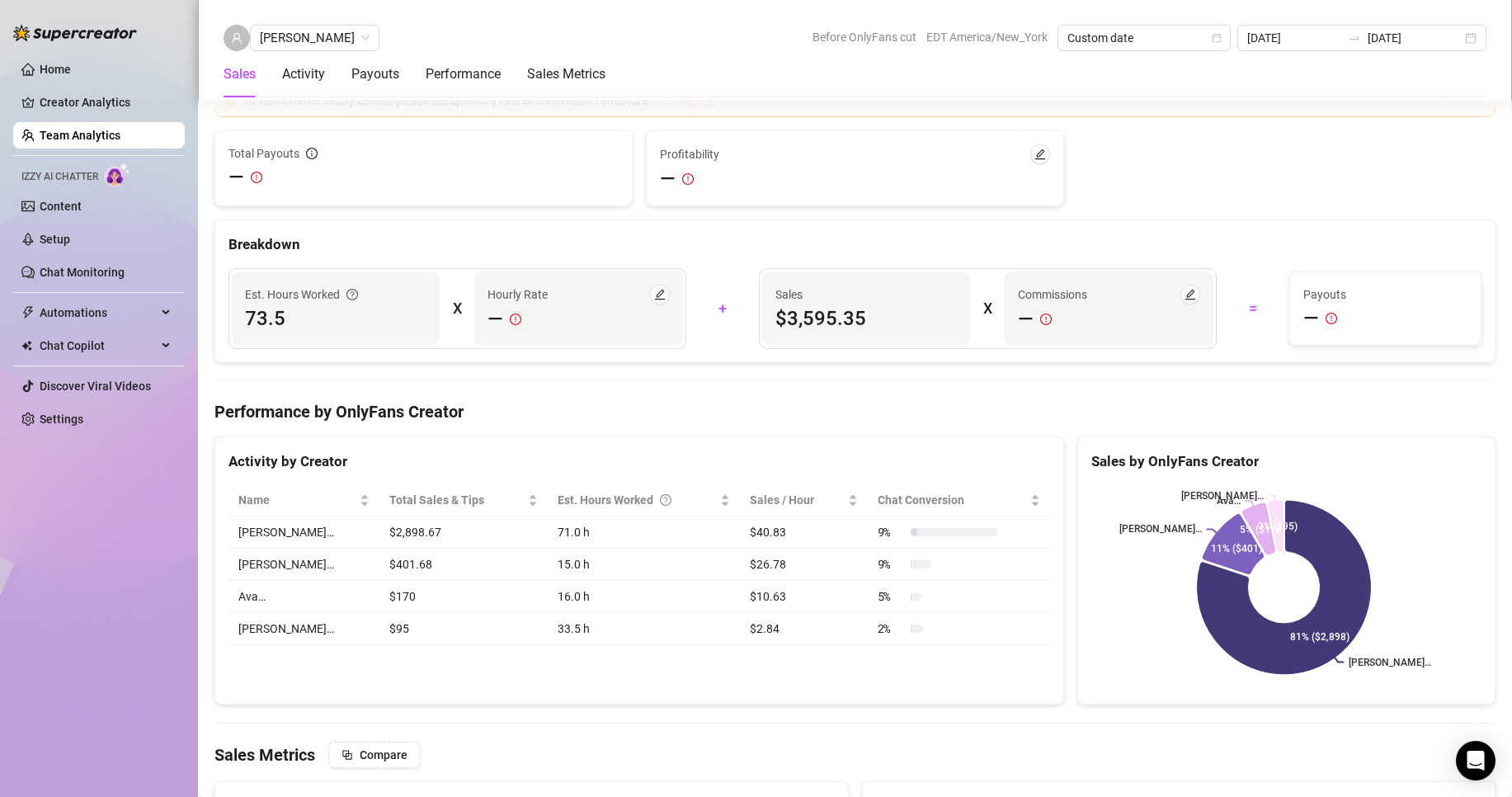
scroll to position [1890, 0]
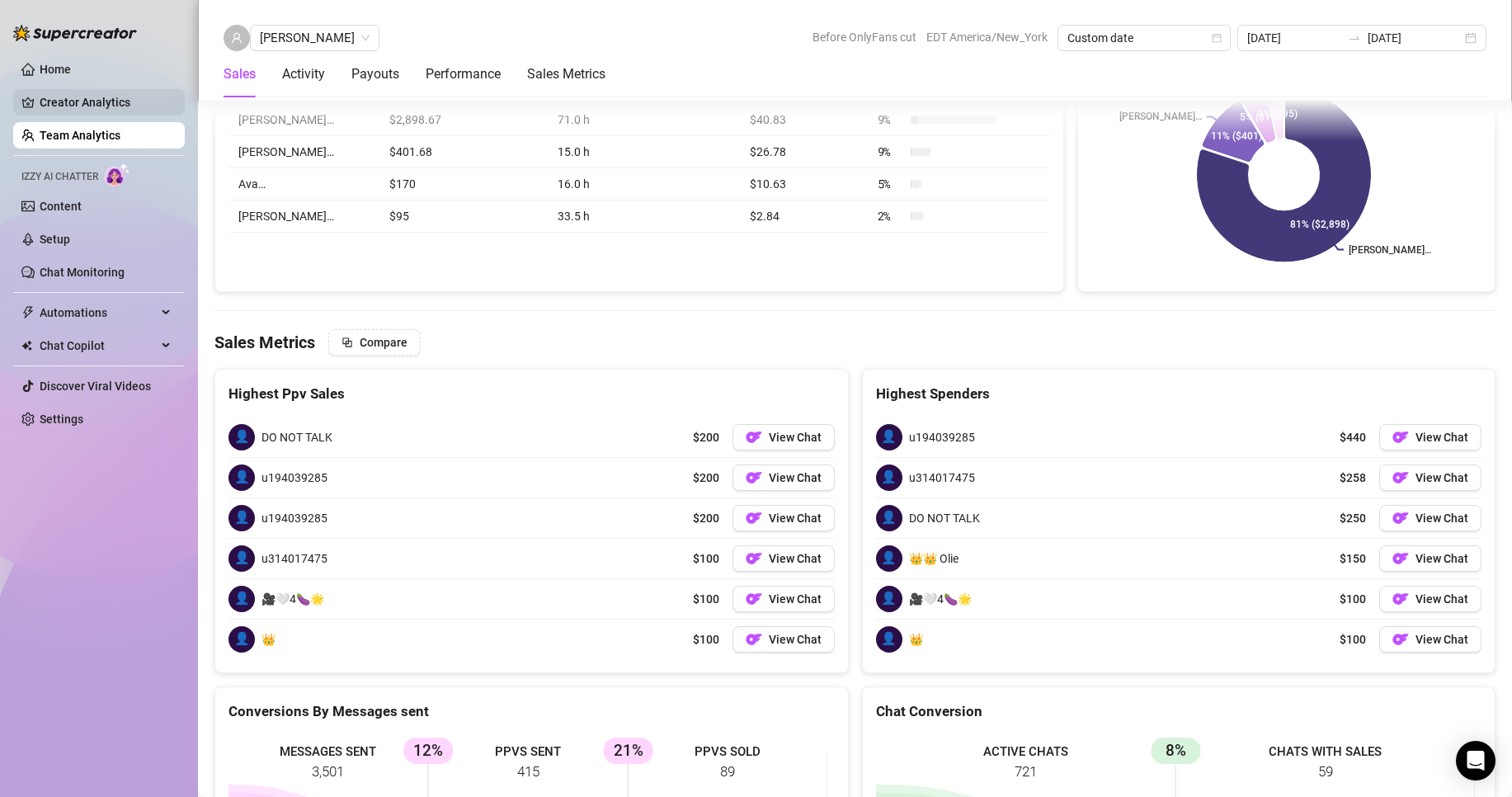
click at [142, 113] on link "Creator Analytics" at bounding box center [106, 102] width 132 height 26
